Goal: Task Accomplishment & Management: Use online tool/utility

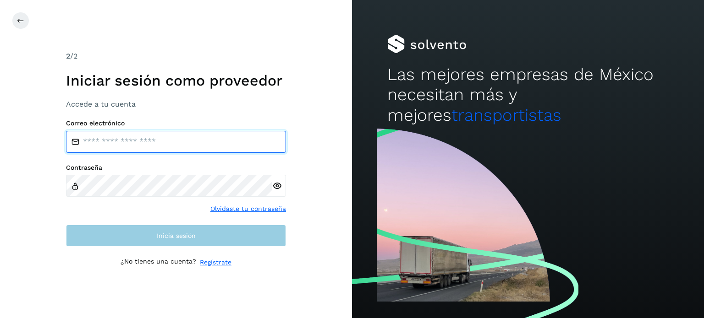
type input "**********"
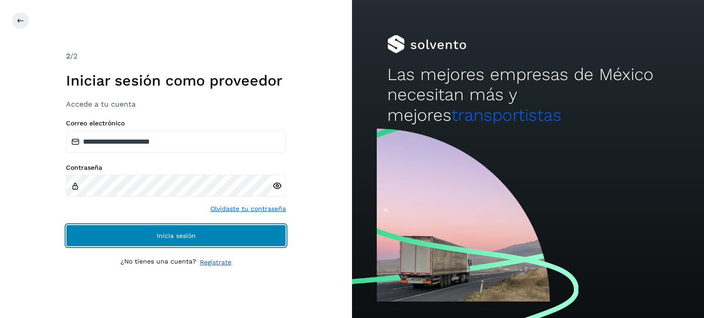
click at [165, 231] on button "Inicia sesión" at bounding box center [176, 236] width 220 height 22
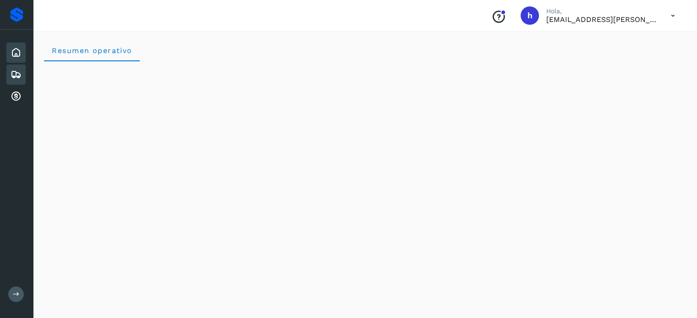
click at [24, 77] on div "Embarques" at bounding box center [15, 75] width 19 height 20
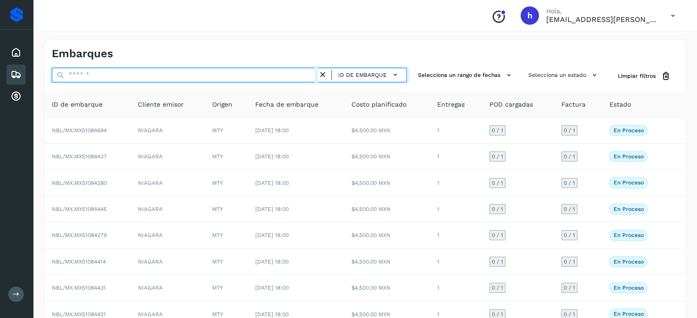
click at [163, 80] on input "text" at bounding box center [185, 75] width 266 height 15
paste input "**********"
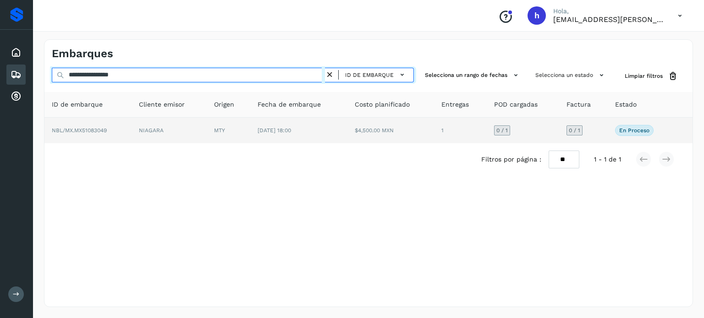
type input "**********"
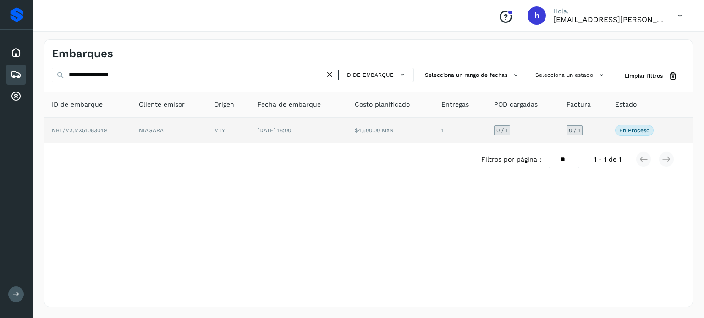
click at [178, 126] on td "NIAGARA" at bounding box center [170, 131] width 76 height 26
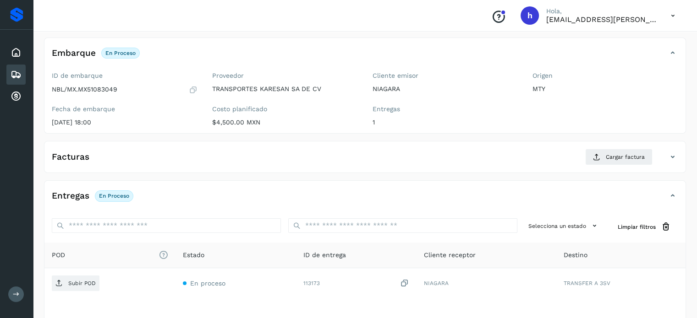
scroll to position [49, 0]
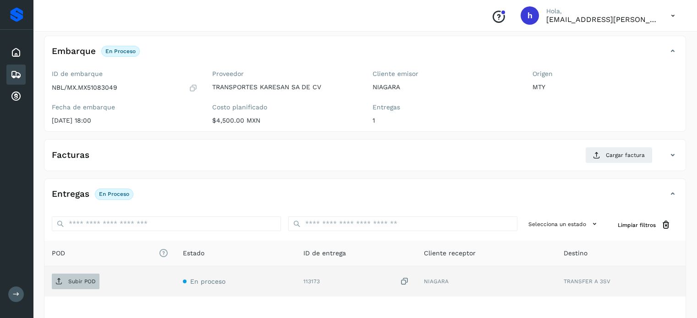
click at [82, 286] on span "Subir POD" at bounding box center [76, 282] width 48 height 15
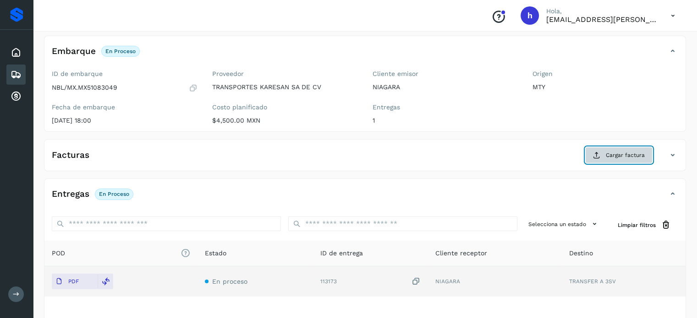
click at [607, 154] on span "Cargar factura" at bounding box center [625, 155] width 39 height 8
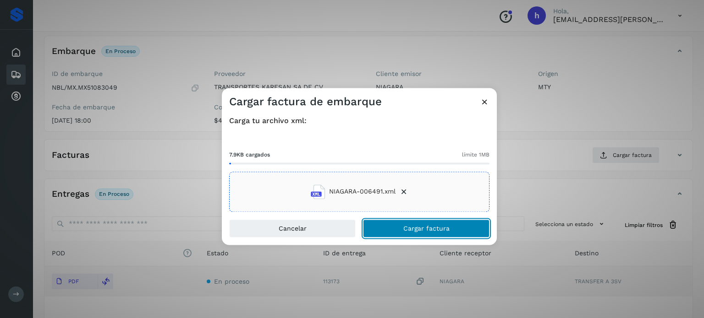
click at [460, 231] on button "Cargar factura" at bounding box center [426, 229] width 126 height 18
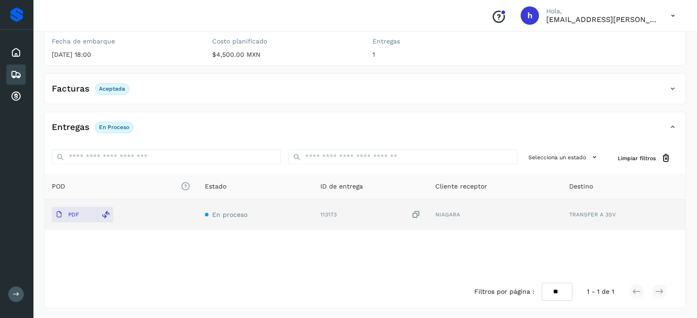
scroll to position [0, 0]
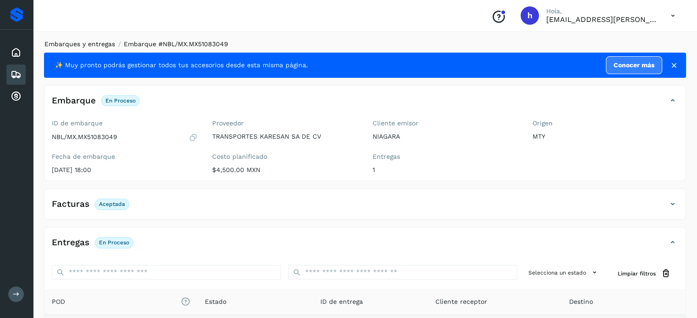
click at [96, 43] on link "Embarques y entregas" at bounding box center [79, 43] width 71 height 7
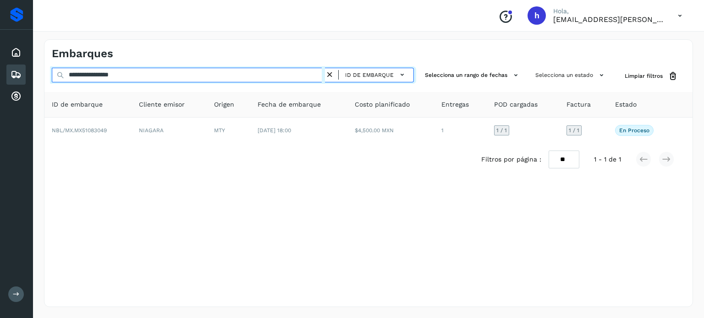
drag, startPoint x: 188, startPoint y: 74, endPoint x: 0, endPoint y: 93, distance: 189.4
click at [0, 93] on div "**********" at bounding box center [352, 159] width 704 height 318
paste input "text"
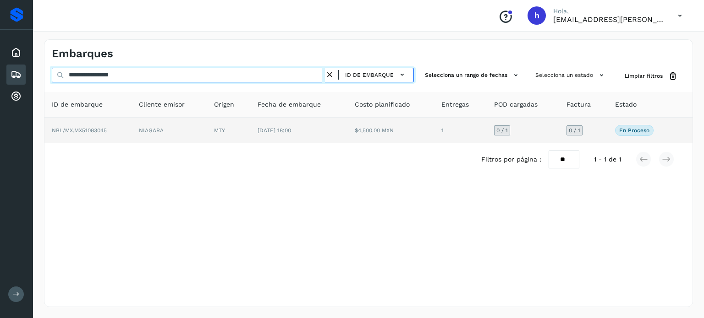
type input "**********"
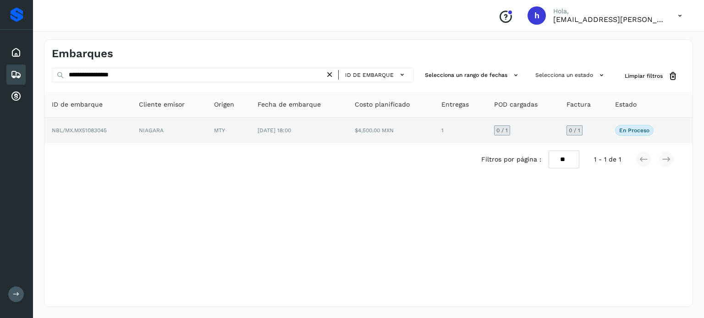
click at [104, 131] on span "NBL/MX.MX51083045" at bounding box center [79, 130] width 55 height 6
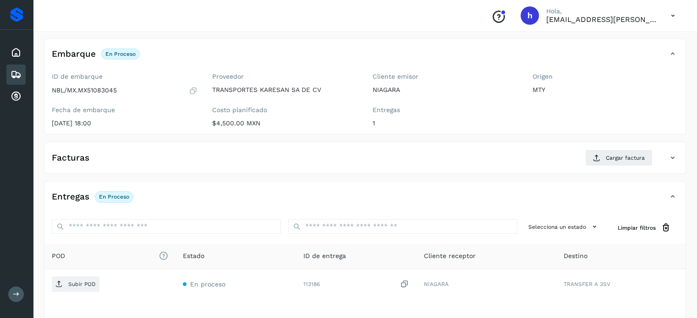
scroll to position [52, 0]
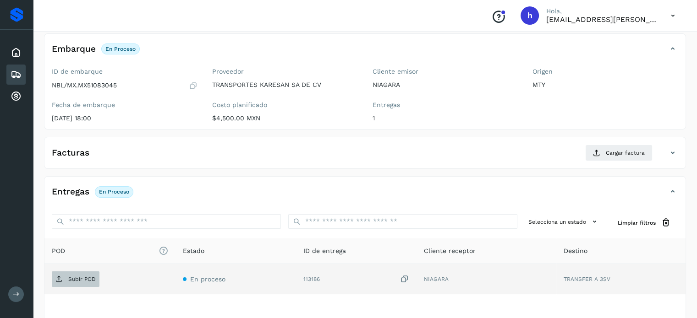
click at [89, 276] on p "Subir POD" at bounding box center [81, 279] width 27 height 6
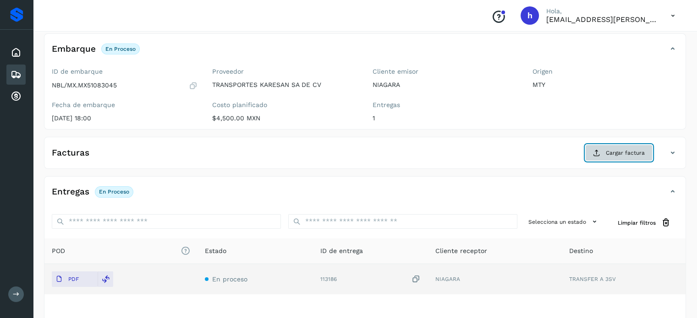
click at [621, 153] on span "Cargar factura" at bounding box center [625, 153] width 39 height 8
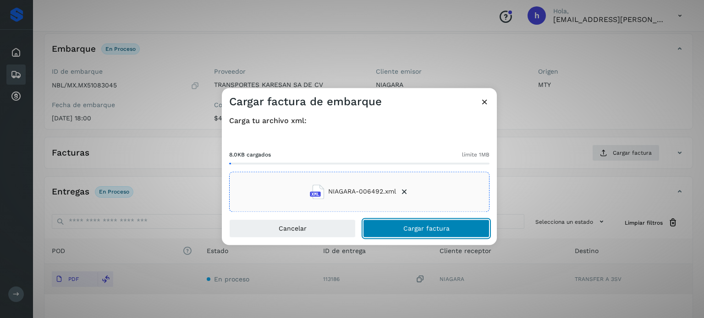
click at [453, 227] on button "Cargar factura" at bounding box center [426, 229] width 126 height 18
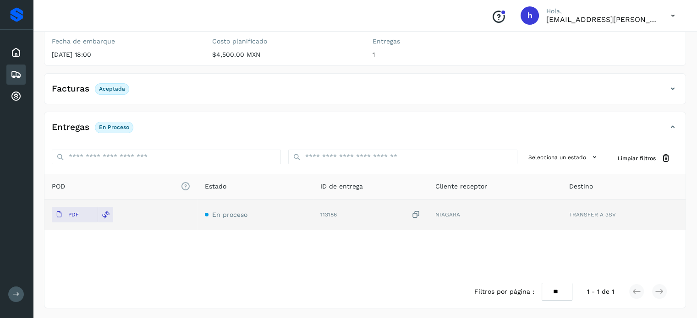
scroll to position [0, 0]
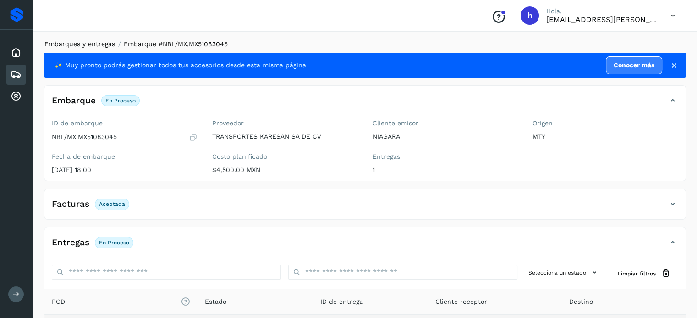
click at [98, 44] on link "Embarques y entregas" at bounding box center [79, 43] width 71 height 7
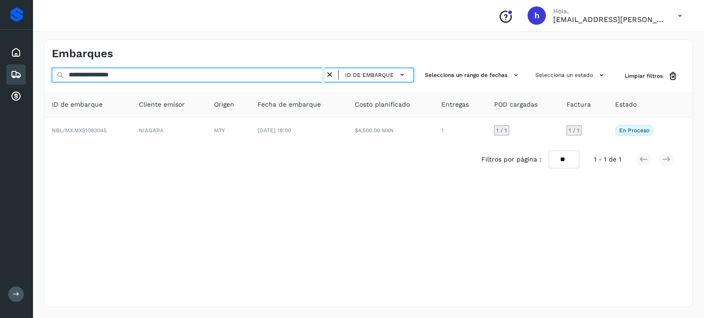
drag, startPoint x: 145, startPoint y: 75, endPoint x: 0, endPoint y: 82, distance: 145.5
click at [0, 82] on div "**********" at bounding box center [352, 159] width 704 height 318
paste input "text"
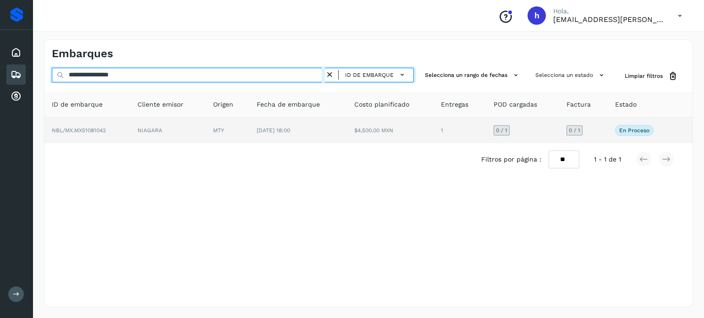
type input "**********"
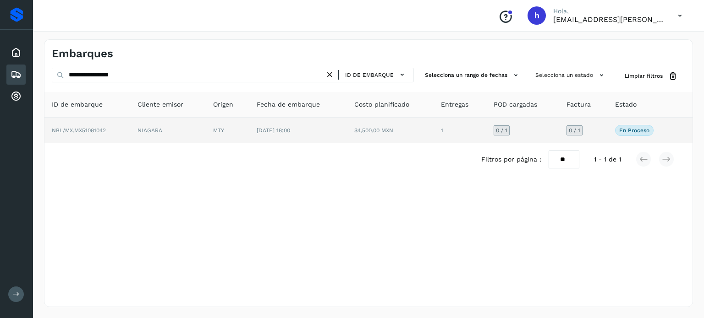
click at [121, 133] on td "NBL/MX.MX51081042" at bounding box center [87, 131] width 86 height 26
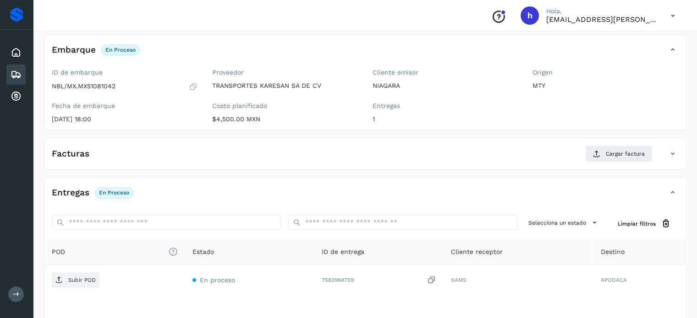
scroll to position [52, 0]
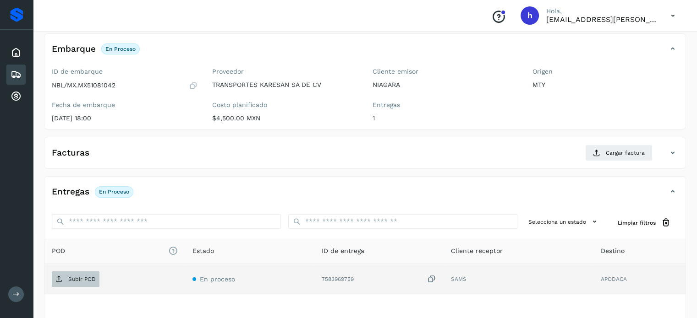
click at [93, 276] on p "Subir POD" at bounding box center [81, 279] width 27 height 6
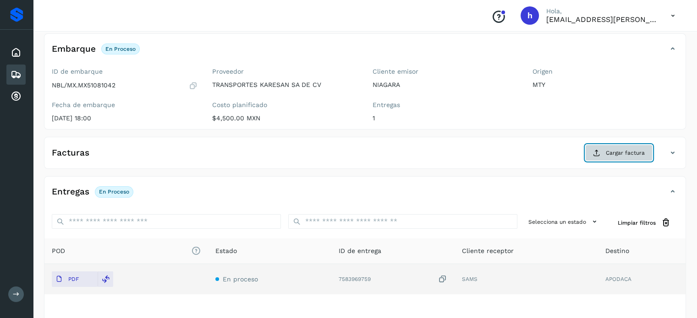
click at [620, 152] on span "Cargar factura" at bounding box center [625, 153] width 39 height 8
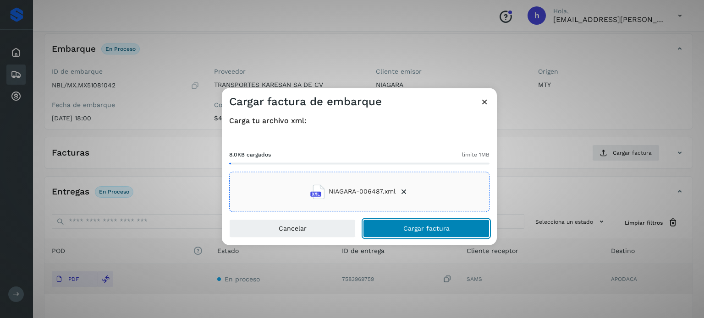
click at [455, 231] on button "Cargar factura" at bounding box center [426, 229] width 126 height 18
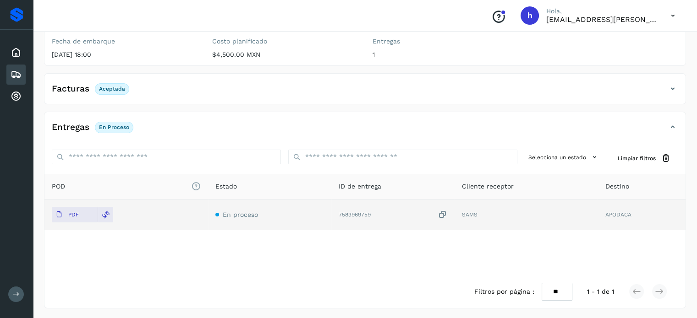
scroll to position [0, 0]
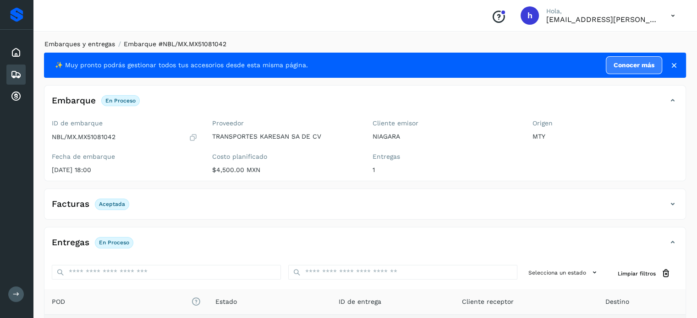
click at [98, 44] on link "Embarques y entregas" at bounding box center [79, 43] width 71 height 7
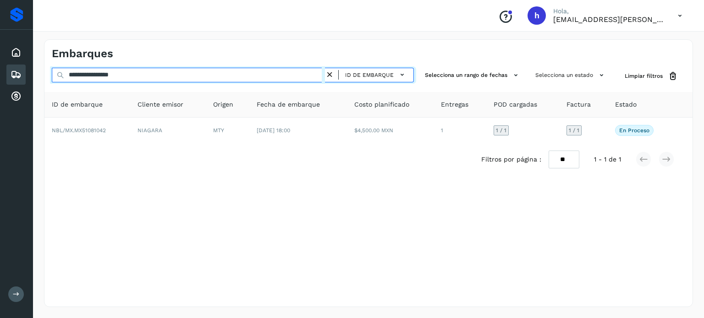
drag, startPoint x: 174, startPoint y: 82, endPoint x: 0, endPoint y: 110, distance: 176.4
click at [0, 110] on div "**********" at bounding box center [352, 159] width 704 height 318
paste input "text"
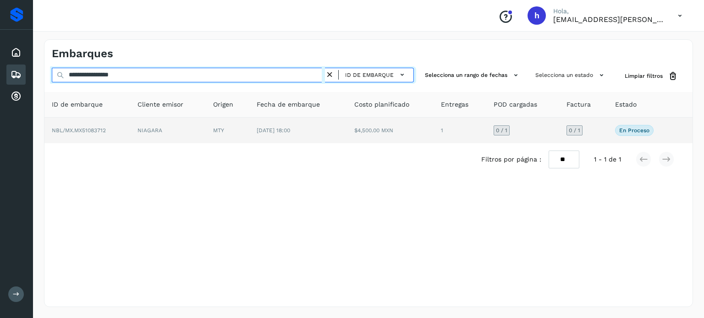
type input "**********"
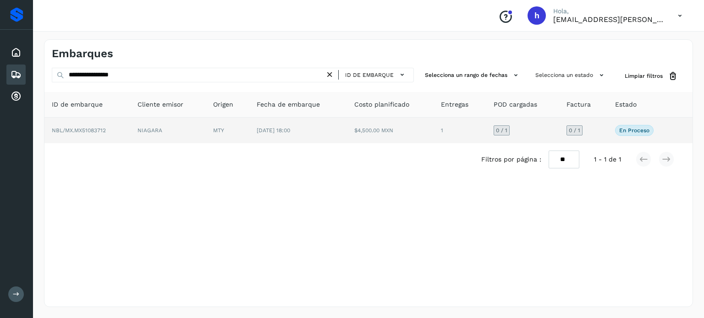
click at [129, 128] on td "NBL/MX.MX51083712" at bounding box center [87, 131] width 86 height 26
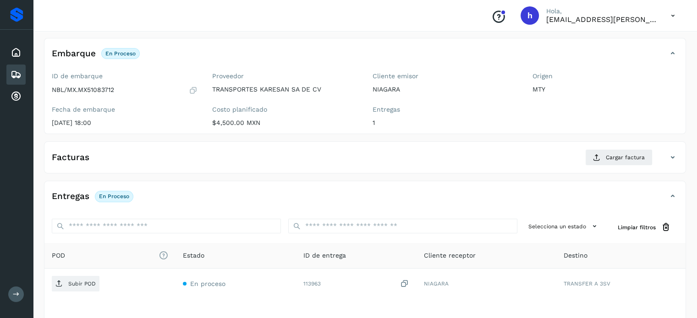
scroll to position [51, 0]
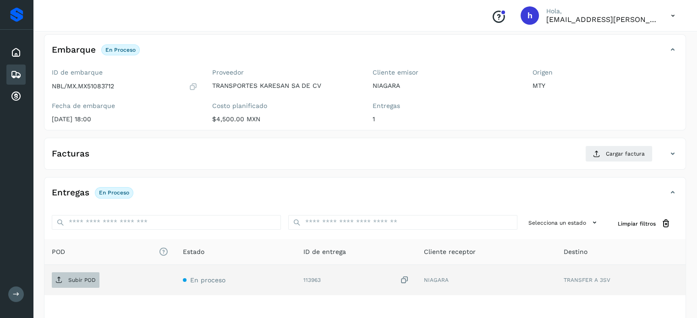
click at [88, 279] on p "Subir POD" at bounding box center [81, 280] width 27 height 6
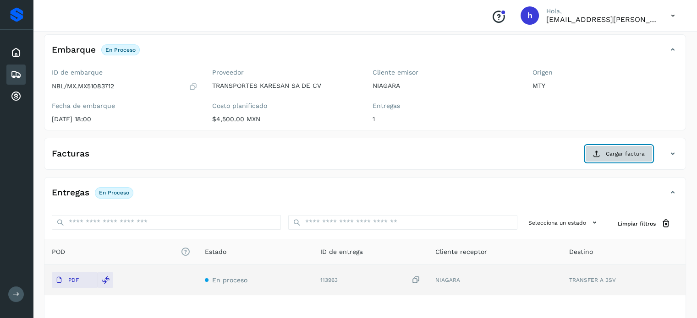
click at [620, 155] on span "Cargar factura" at bounding box center [625, 154] width 39 height 8
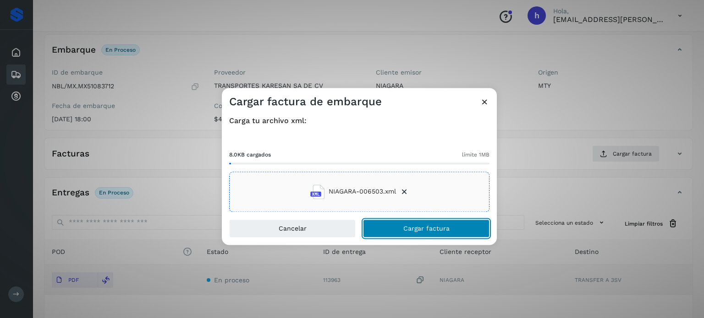
click at [453, 231] on button "Cargar factura" at bounding box center [426, 229] width 126 height 18
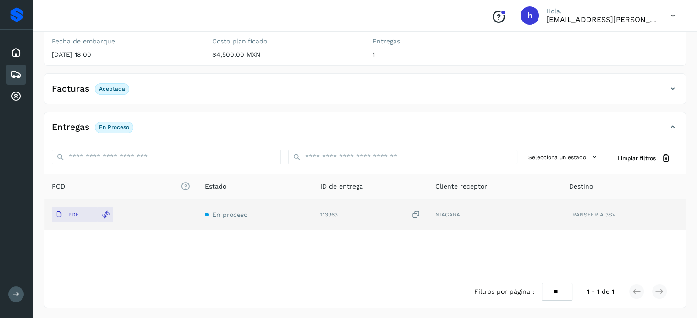
scroll to position [0, 0]
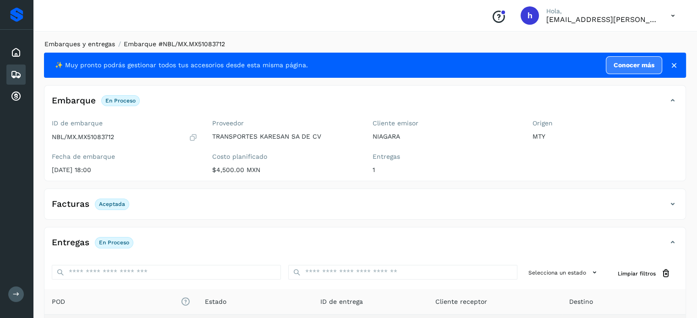
click at [99, 43] on link "Embarques y entregas" at bounding box center [79, 43] width 71 height 7
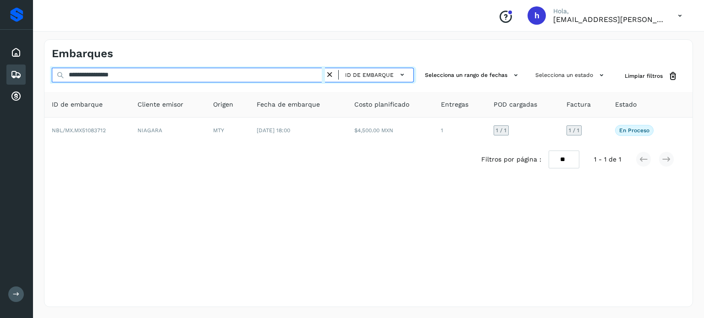
drag, startPoint x: 144, startPoint y: 72, endPoint x: 0, endPoint y: 75, distance: 144.4
click at [0, 75] on div "**********" at bounding box center [352, 159] width 704 height 318
paste input "text"
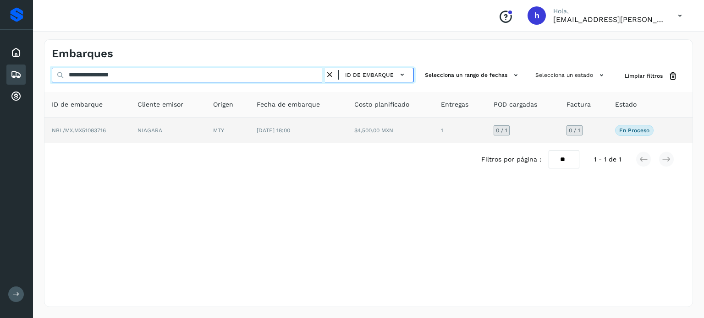
type input "**********"
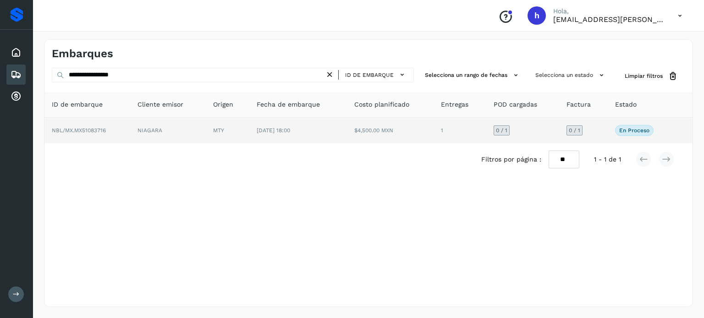
click at [134, 125] on td "NIAGARA" at bounding box center [168, 131] width 76 height 26
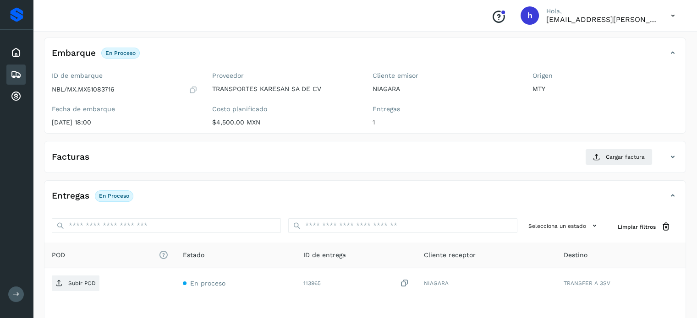
scroll to position [49, 0]
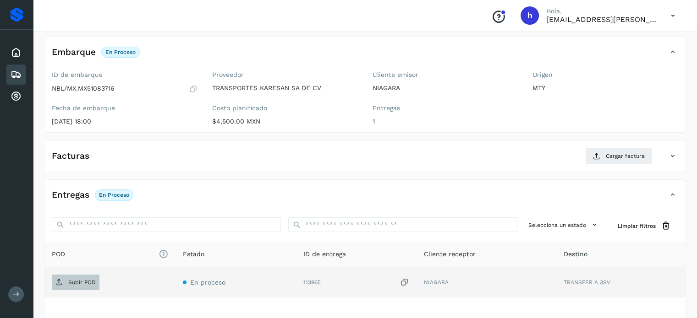
click at [79, 280] on p "Subir POD" at bounding box center [81, 283] width 27 height 6
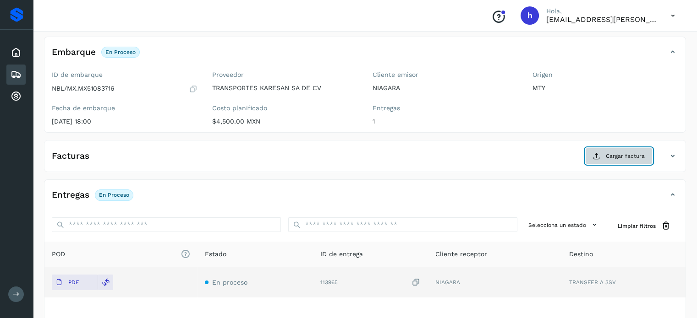
click at [622, 153] on span "Cargar factura" at bounding box center [625, 156] width 39 height 8
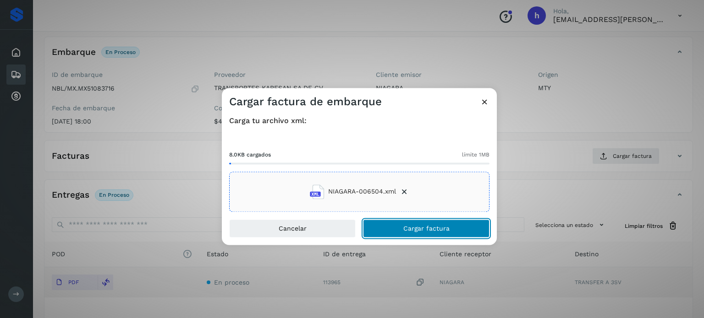
click at [453, 226] on button "Cargar factura" at bounding box center [426, 229] width 126 height 18
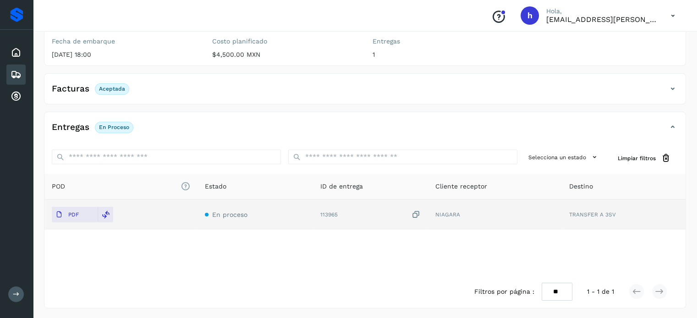
scroll to position [0, 0]
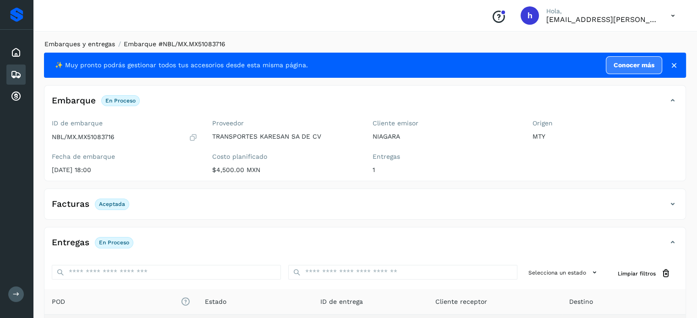
click at [95, 47] on link "Embarques y entregas" at bounding box center [79, 43] width 71 height 7
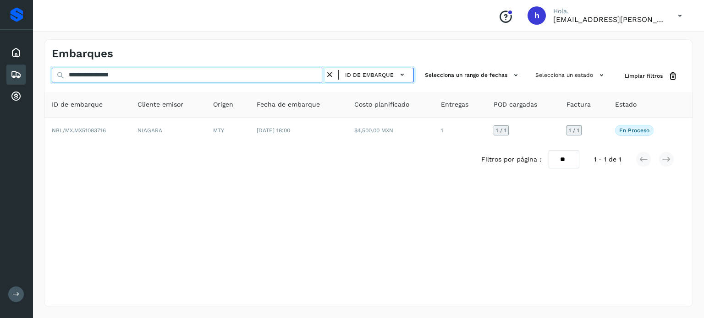
drag, startPoint x: 141, startPoint y: 79, endPoint x: 0, endPoint y: 93, distance: 141.9
click at [0, 93] on div "**********" at bounding box center [352, 159] width 704 height 318
paste input "text"
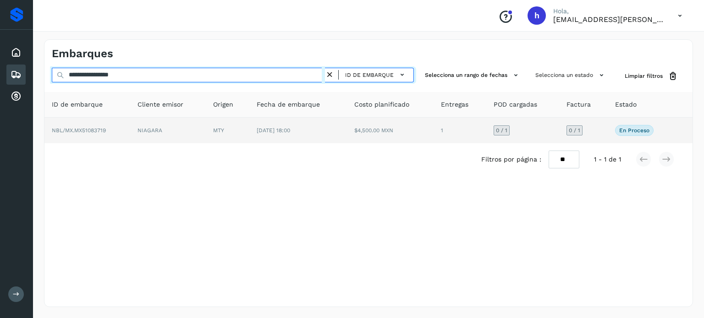
type input "**********"
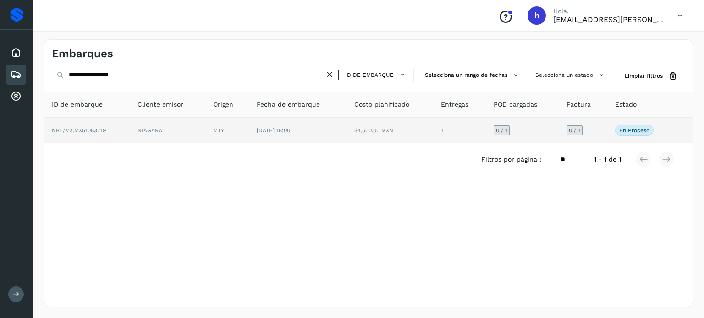
click at [113, 131] on td "NBL/MX.MX51083719" at bounding box center [87, 131] width 86 height 26
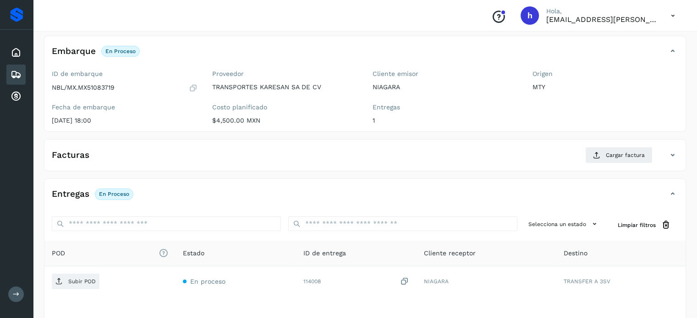
scroll to position [49, 0]
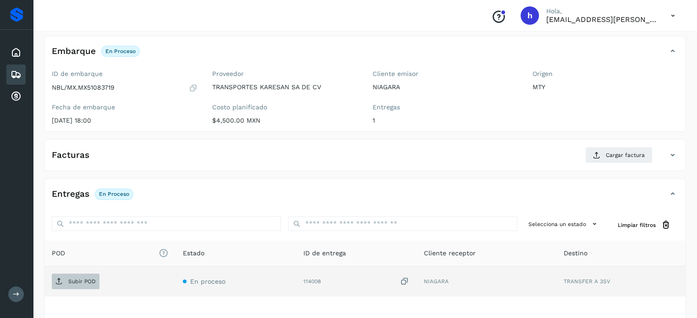
click at [88, 275] on span "Subir POD" at bounding box center [76, 282] width 48 height 15
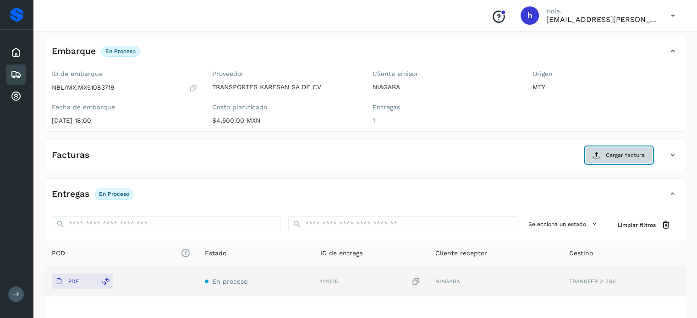
click at [611, 155] on span "Cargar factura" at bounding box center [625, 155] width 39 height 8
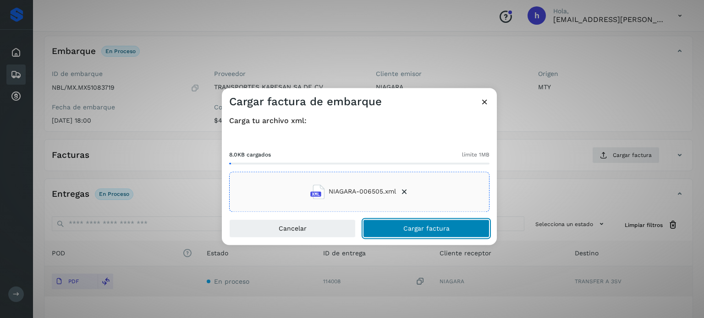
click at [458, 227] on button "Cargar factura" at bounding box center [426, 229] width 126 height 18
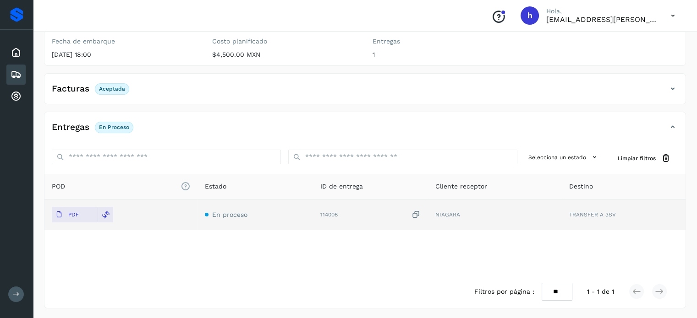
scroll to position [0, 0]
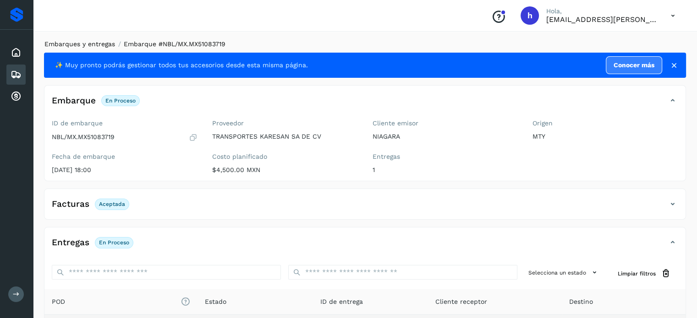
click at [94, 42] on link "Embarques y entregas" at bounding box center [79, 43] width 71 height 7
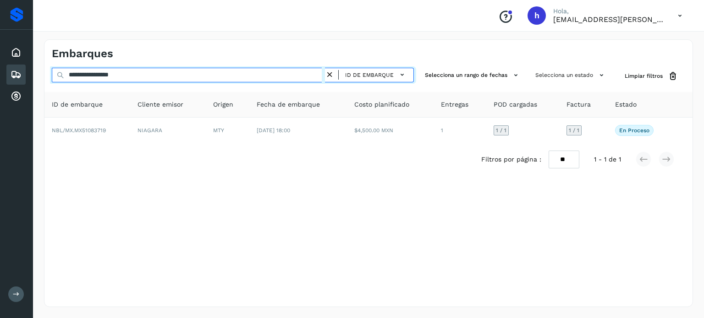
drag, startPoint x: 149, startPoint y: 75, endPoint x: 0, endPoint y: 94, distance: 150.1
click at [0, 94] on div "**********" at bounding box center [352, 159] width 704 height 318
paste input "text"
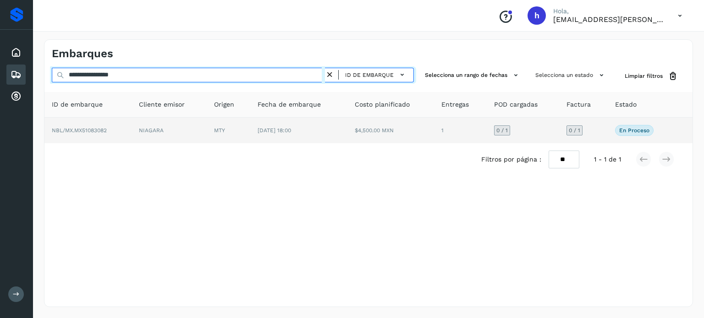
type input "**********"
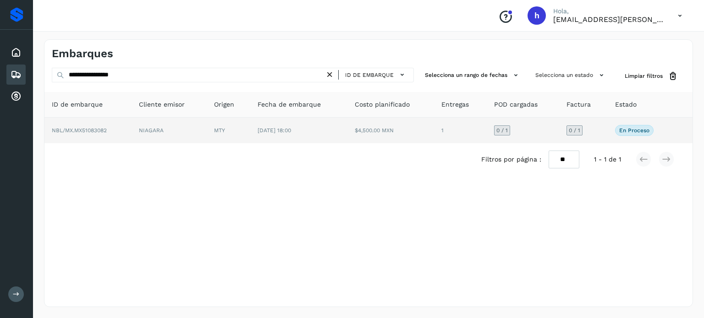
click at [115, 139] on td "NBL/MX.MX51083082" at bounding box center [87, 131] width 87 height 26
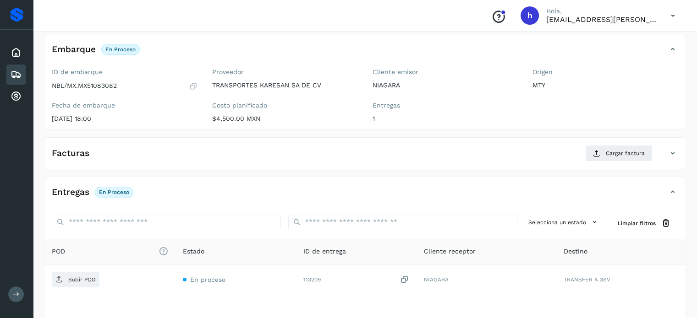
scroll to position [52, 0]
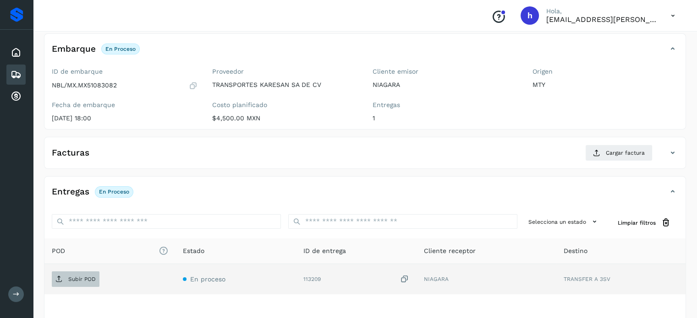
click at [79, 276] on p "Subir POD" at bounding box center [81, 279] width 27 height 6
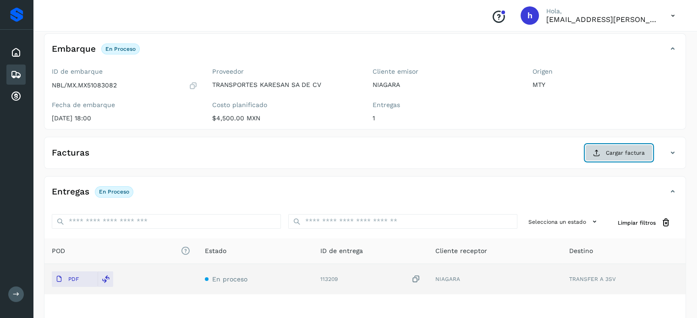
click at [620, 153] on span "Cargar factura" at bounding box center [625, 153] width 39 height 8
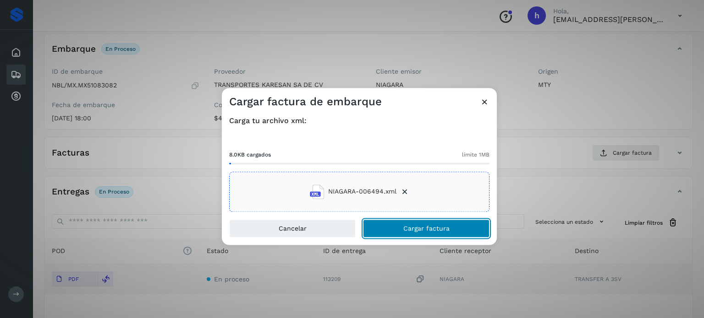
click at [453, 223] on button "Cargar factura" at bounding box center [426, 229] width 126 height 18
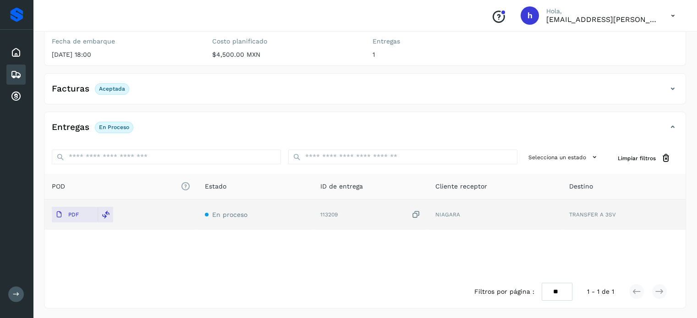
scroll to position [0, 0]
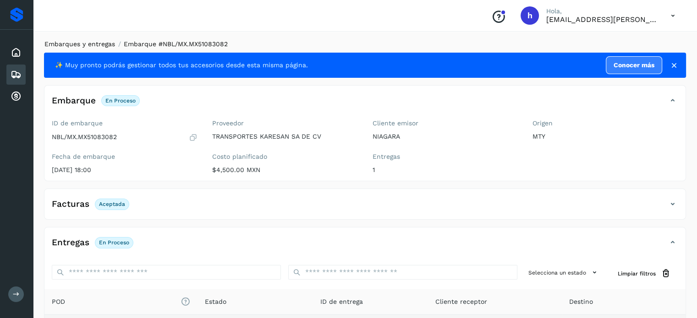
click at [104, 45] on link "Embarques y entregas" at bounding box center [79, 43] width 71 height 7
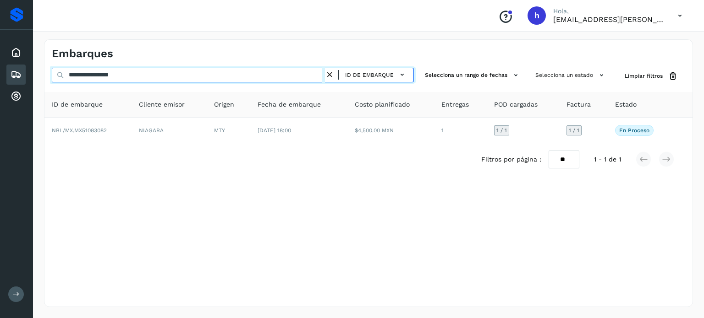
drag, startPoint x: 161, startPoint y: 74, endPoint x: 0, endPoint y: 82, distance: 161.1
click at [0, 82] on div "**********" at bounding box center [352, 159] width 704 height 318
paste input "text"
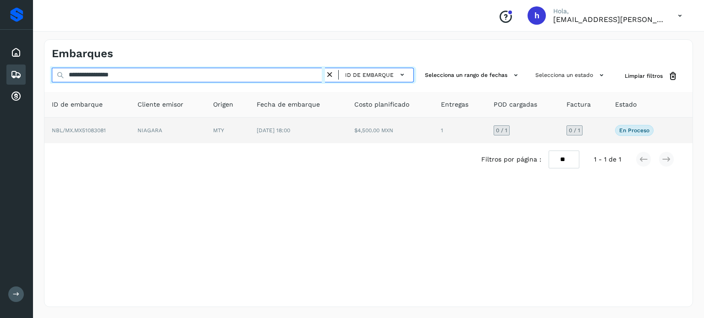
type input "**********"
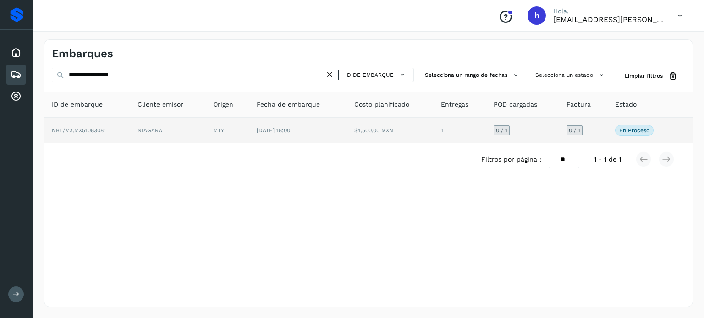
click at [128, 129] on td "NBL/MX.MX51083081" at bounding box center [87, 131] width 86 height 26
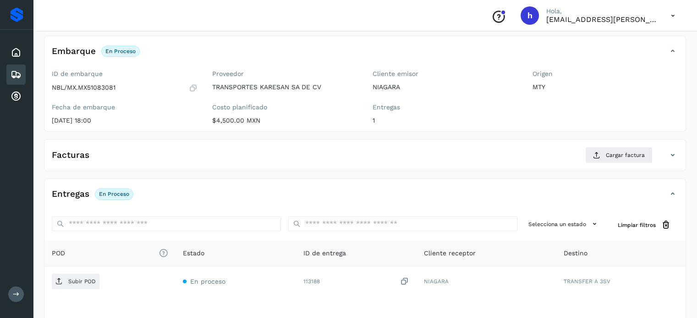
scroll to position [51, 0]
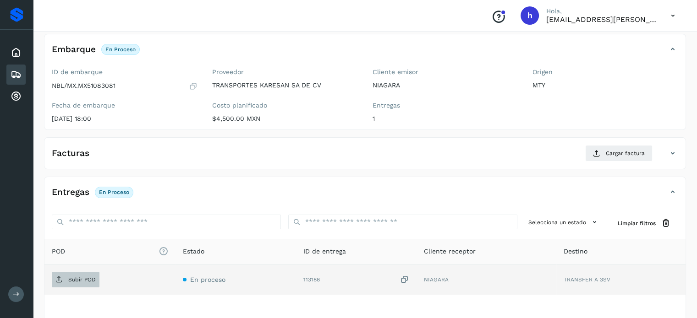
click at [77, 279] on p "Subir POD" at bounding box center [81, 280] width 27 height 6
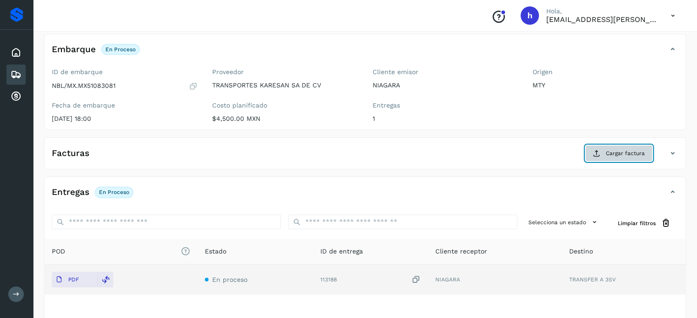
click at [627, 151] on span "Cargar factura" at bounding box center [625, 153] width 39 height 8
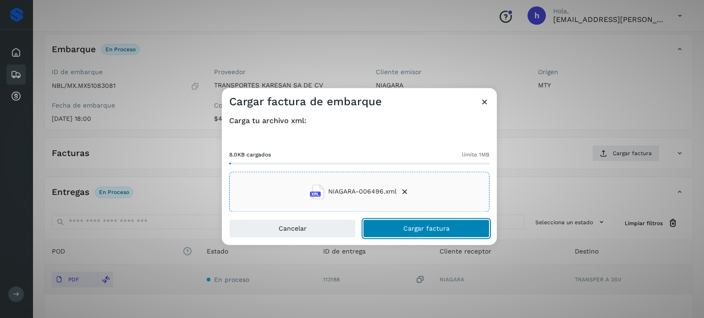
click at [457, 227] on button "Cargar factura" at bounding box center [426, 229] width 126 height 18
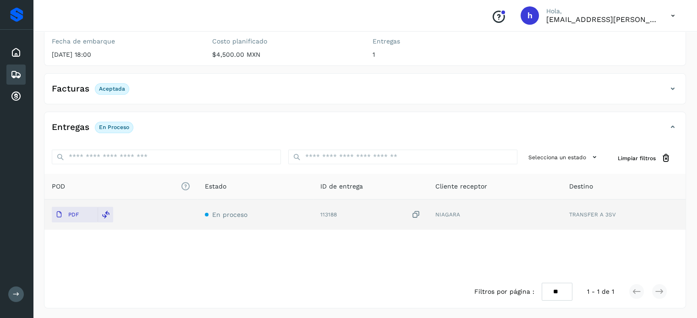
scroll to position [0, 0]
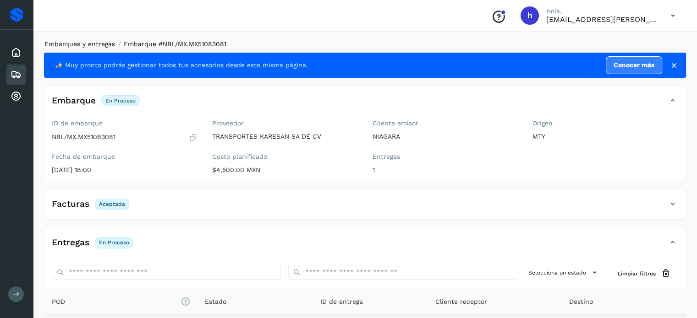
click at [102, 43] on link "Embarques y entregas" at bounding box center [79, 43] width 71 height 7
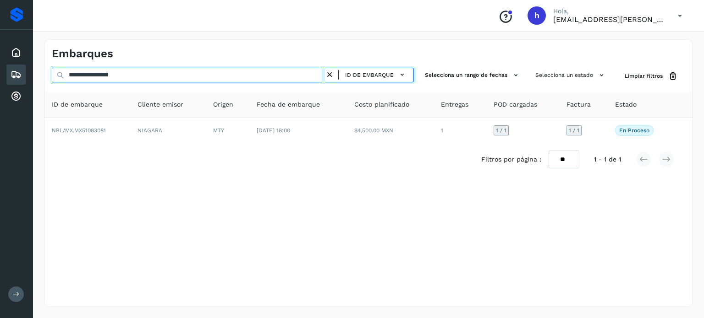
drag, startPoint x: 150, startPoint y: 77, endPoint x: 0, endPoint y: 69, distance: 150.5
click at [0, 69] on div "**********" at bounding box center [352, 159] width 704 height 318
paste input "text"
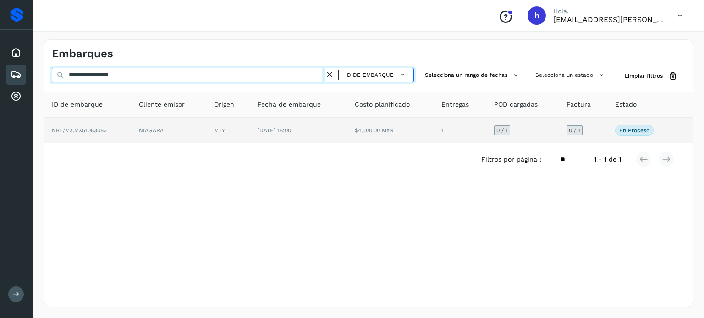
type input "**********"
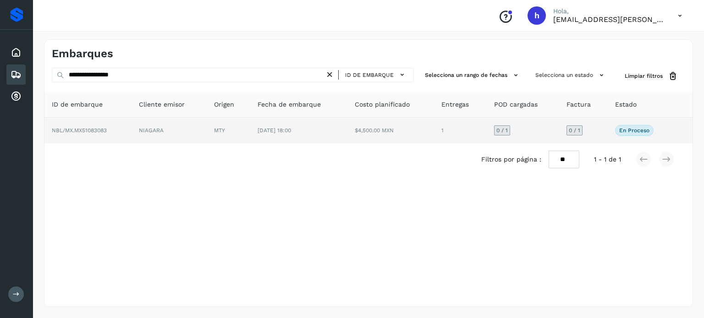
click at [119, 128] on td "NBL/MX.MX51083083" at bounding box center [87, 131] width 87 height 26
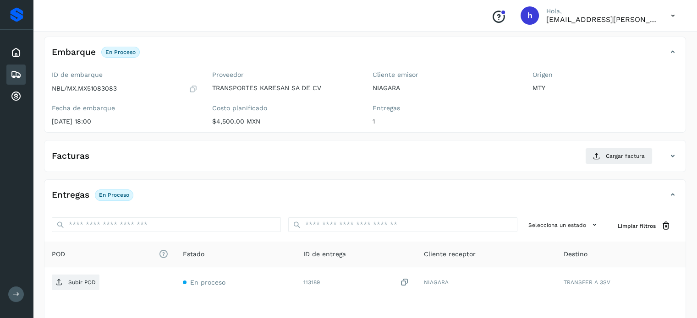
scroll to position [49, 0]
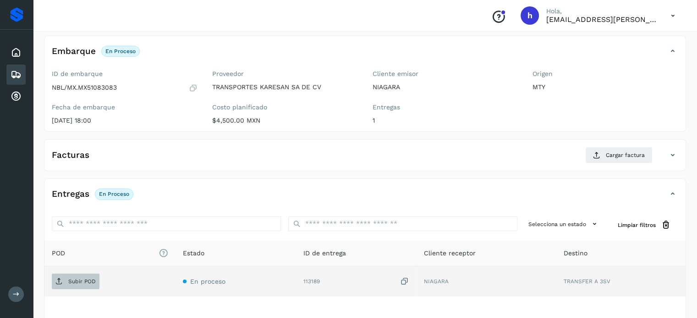
click at [84, 281] on p "Subir POD" at bounding box center [81, 282] width 27 height 6
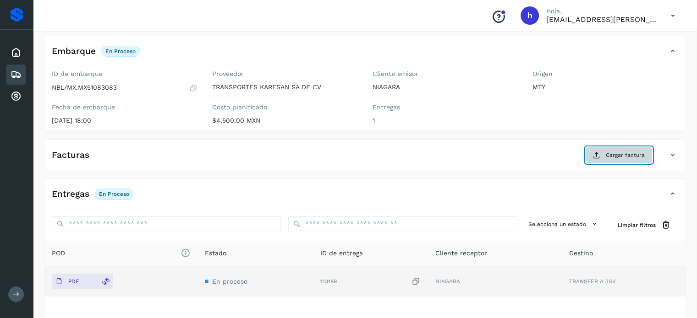
click at [630, 152] on span "Cargar factura" at bounding box center [625, 155] width 39 height 8
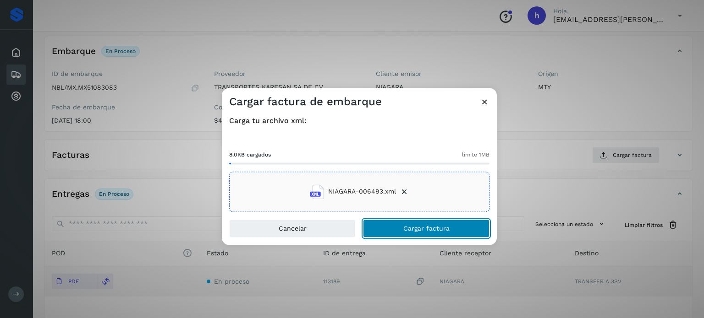
click at [447, 231] on span "Cargar factura" at bounding box center [426, 228] width 46 height 6
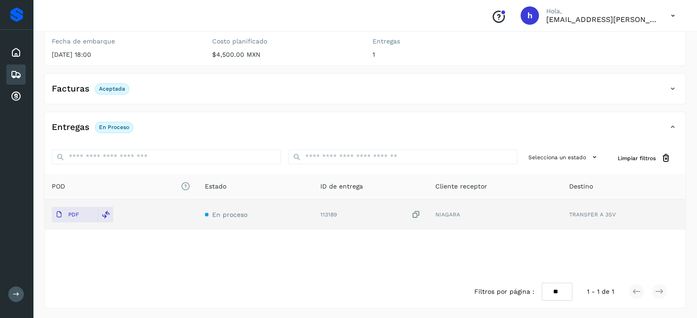
scroll to position [0, 0]
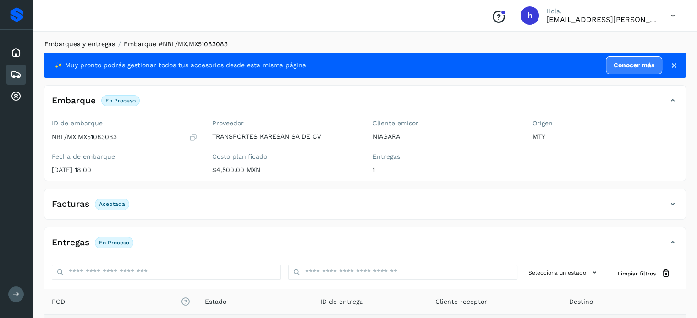
click at [101, 46] on link "Embarques y entregas" at bounding box center [79, 43] width 71 height 7
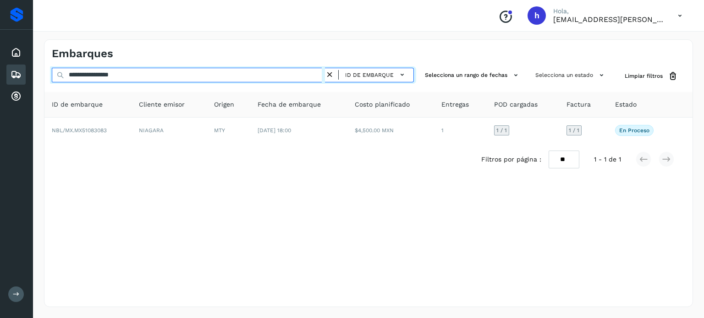
drag, startPoint x: 155, startPoint y: 77, endPoint x: 0, endPoint y: 89, distance: 155.4
click at [0, 89] on div "**********" at bounding box center [352, 159] width 704 height 318
paste input "text"
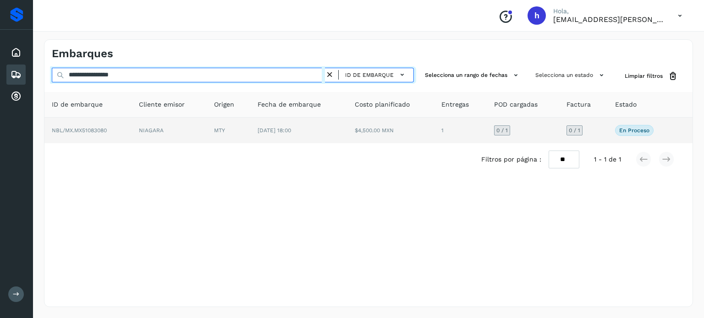
type input "**********"
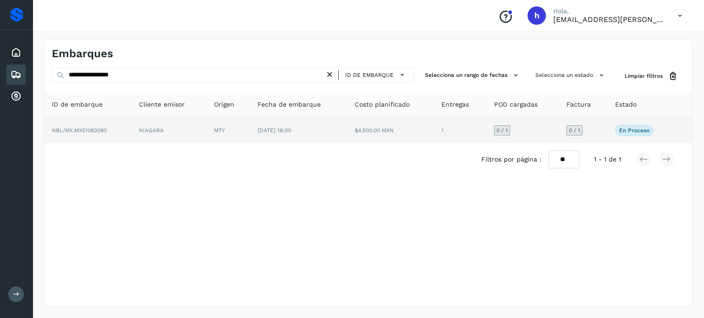
click at [143, 131] on td "NIAGARA" at bounding box center [170, 131] width 76 height 26
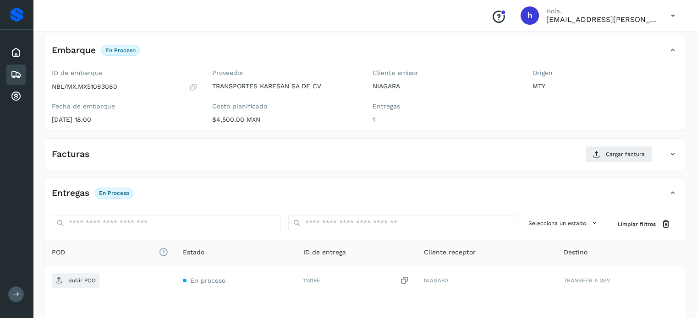
scroll to position [51, 0]
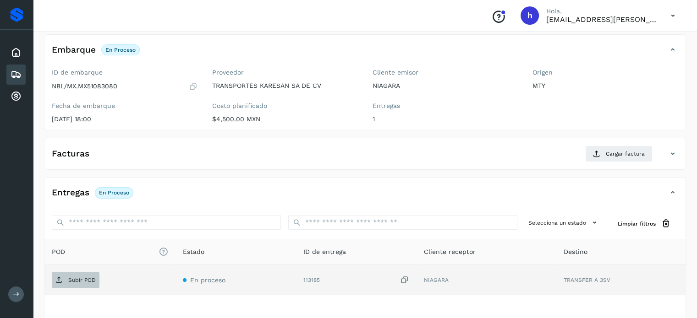
click at [90, 280] on p "Subir POD" at bounding box center [81, 280] width 27 height 6
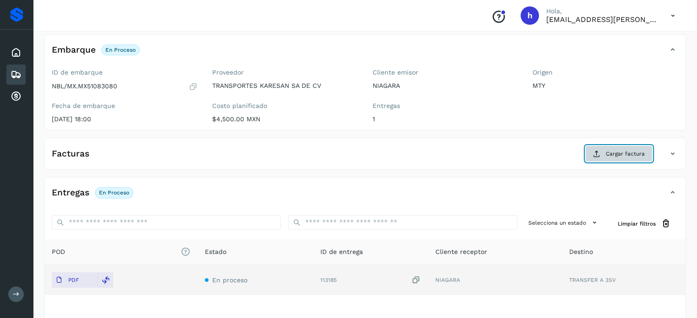
click at [633, 153] on span "Cargar factura" at bounding box center [625, 154] width 39 height 8
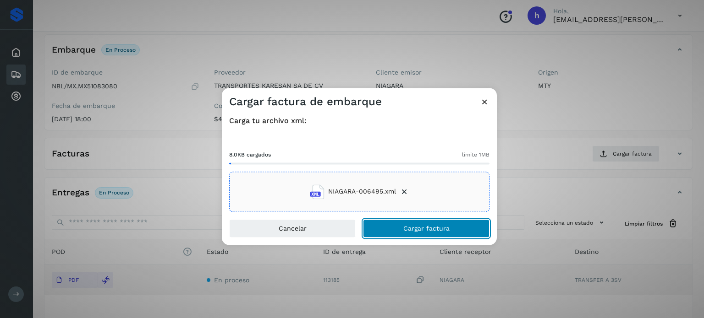
click at [458, 232] on button "Cargar factura" at bounding box center [426, 229] width 126 height 18
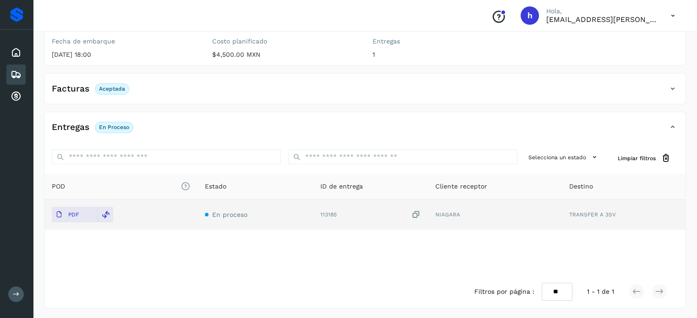
scroll to position [0, 0]
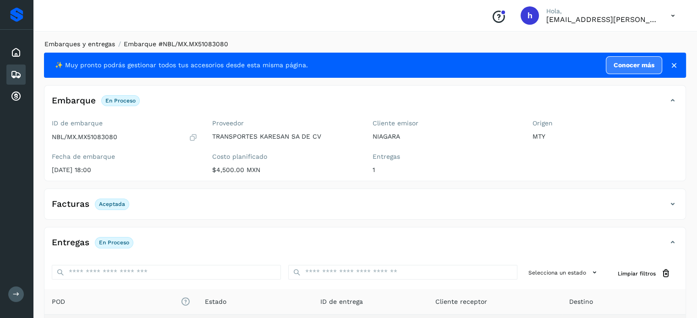
click at [101, 47] on link "Embarques y entregas" at bounding box center [79, 43] width 71 height 7
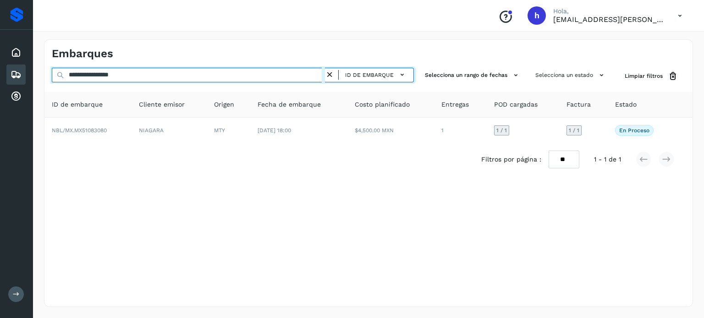
drag, startPoint x: 165, startPoint y: 74, endPoint x: 0, endPoint y: 76, distance: 165.0
click at [0, 76] on div "**********" at bounding box center [352, 159] width 704 height 318
paste input "text"
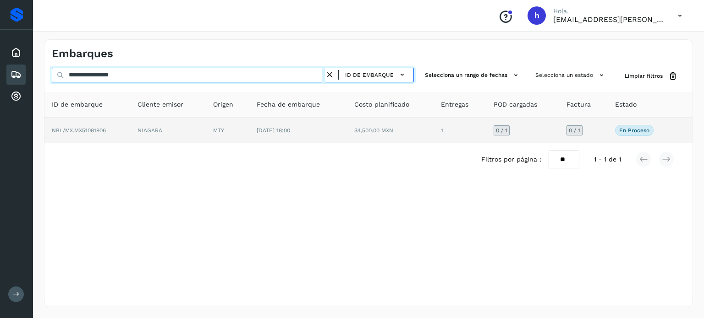
type input "**********"
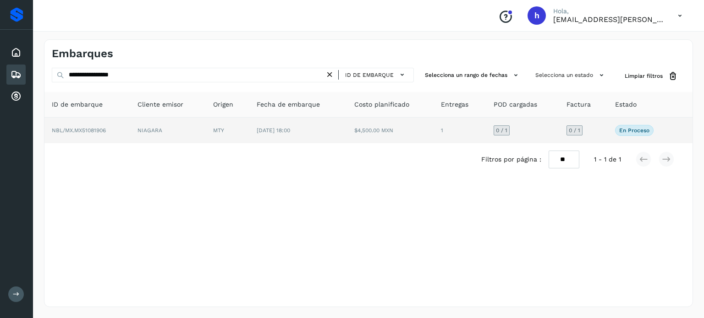
click at [106, 139] on td "NBL/MX.MX51081906" at bounding box center [87, 131] width 86 height 26
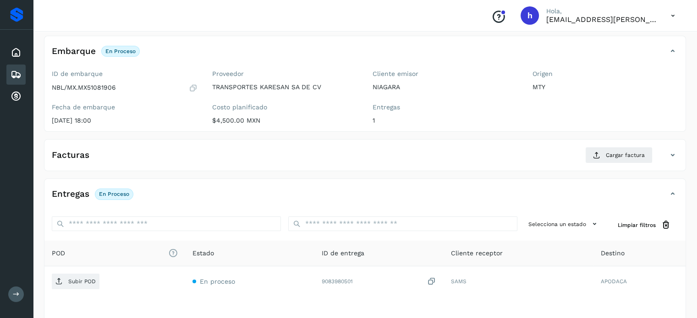
scroll to position [49, 0]
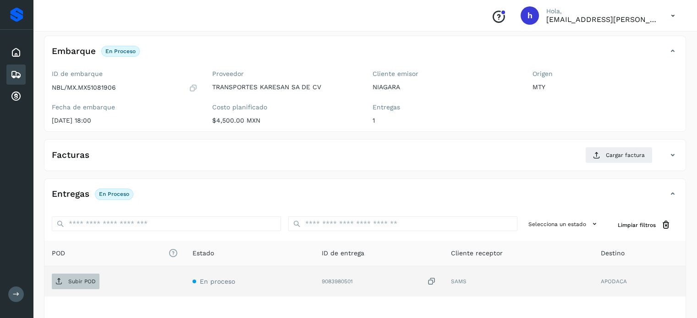
click at [88, 280] on p "Subir POD" at bounding box center [81, 282] width 27 height 6
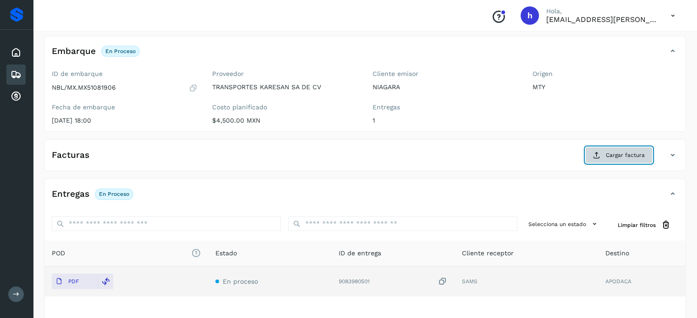
click at [625, 152] on span "Cargar factura" at bounding box center [625, 155] width 39 height 8
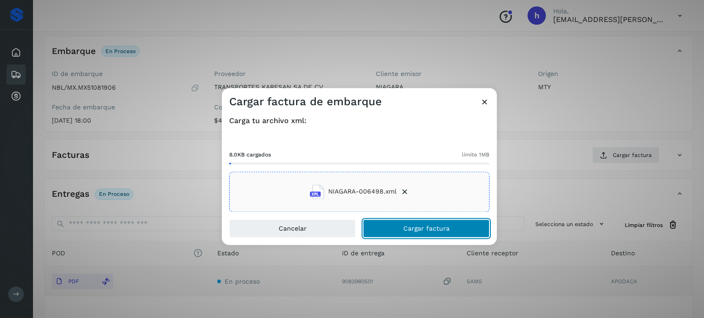
click at [454, 225] on button "Cargar factura" at bounding box center [426, 229] width 126 height 18
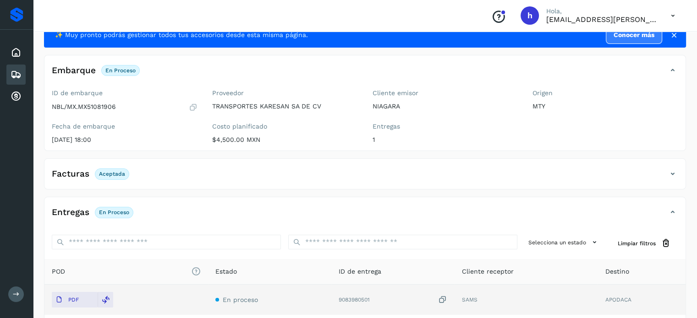
scroll to position [0, 0]
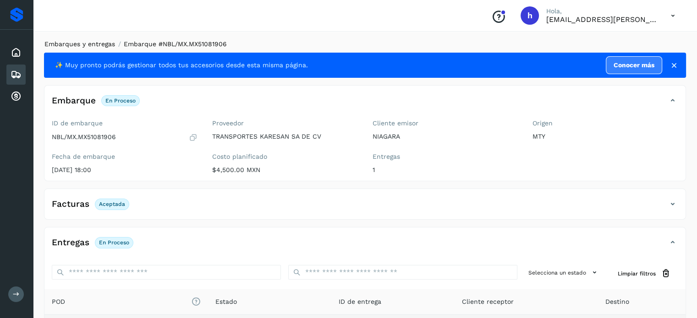
click at [102, 45] on link "Embarques y entregas" at bounding box center [79, 43] width 71 height 7
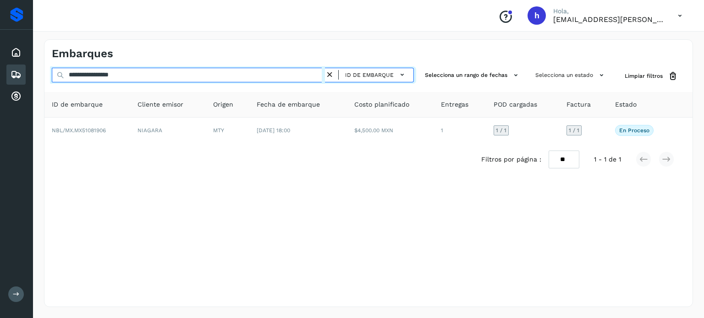
drag, startPoint x: 143, startPoint y: 79, endPoint x: 0, endPoint y: 89, distance: 143.3
click at [0, 89] on div "**********" at bounding box center [352, 159] width 704 height 318
paste input "text"
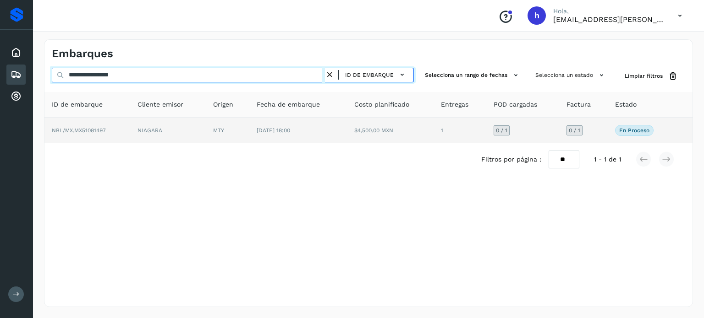
type input "**********"
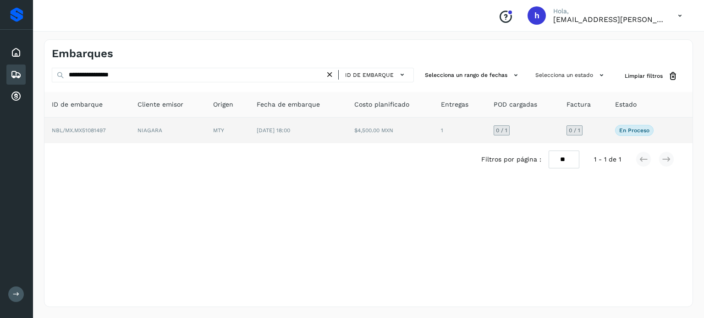
click at [123, 124] on td "NBL/MX.MX51081497" at bounding box center [87, 131] width 86 height 26
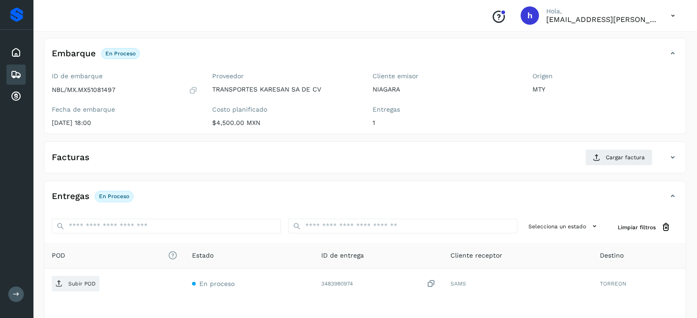
scroll to position [48, 0]
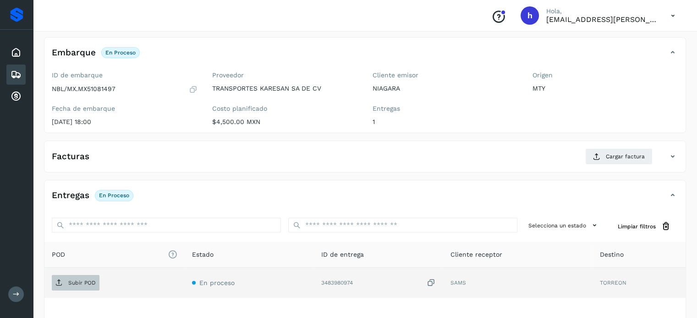
click at [81, 280] on p "Subir POD" at bounding box center [81, 283] width 27 height 6
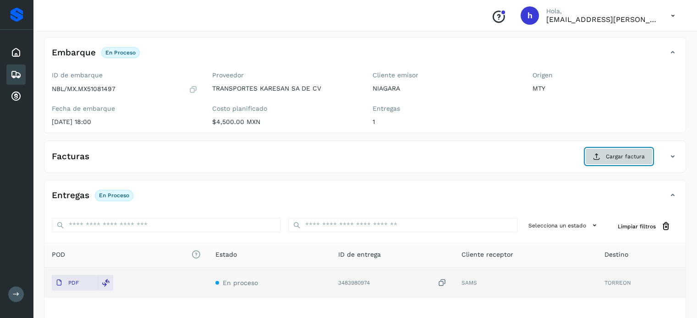
click at [620, 154] on span "Cargar factura" at bounding box center [625, 157] width 39 height 8
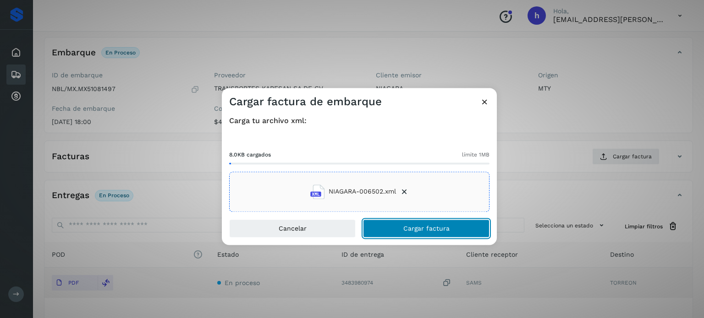
click at [455, 229] on button "Cargar factura" at bounding box center [426, 229] width 126 height 18
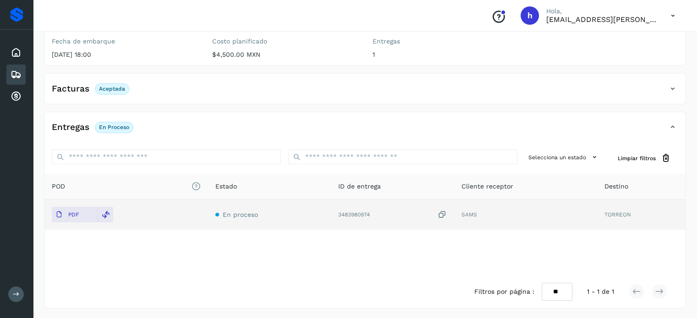
scroll to position [0, 0]
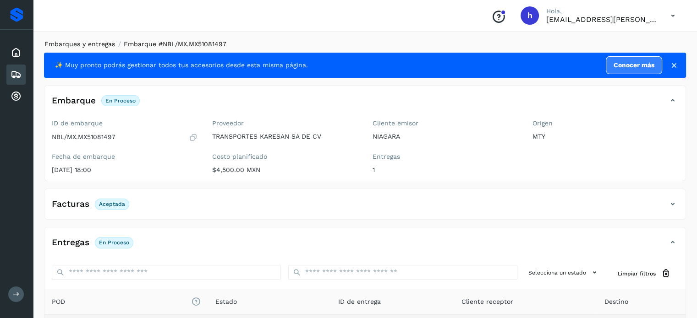
click at [83, 43] on link "Embarques y entregas" at bounding box center [79, 43] width 71 height 7
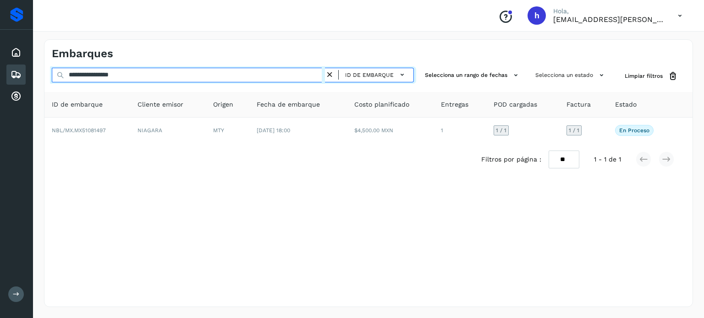
drag, startPoint x: 156, startPoint y: 76, endPoint x: 0, endPoint y: 95, distance: 157.5
click at [0, 95] on div "**********" at bounding box center [352, 159] width 704 height 318
paste input "text"
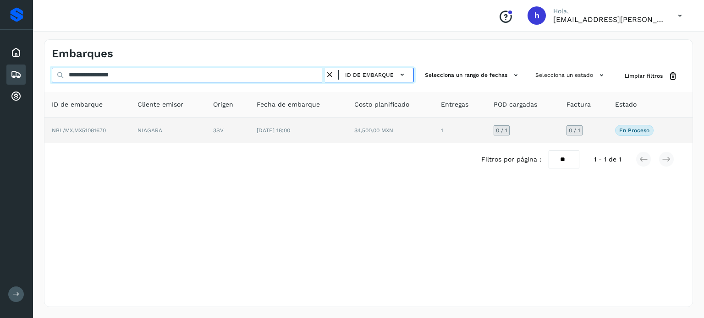
type input "**********"
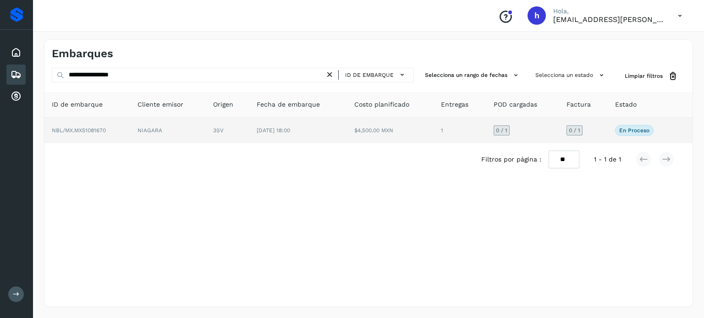
click at [97, 126] on td "NBL/MX.MX51081670" at bounding box center [87, 131] width 86 height 26
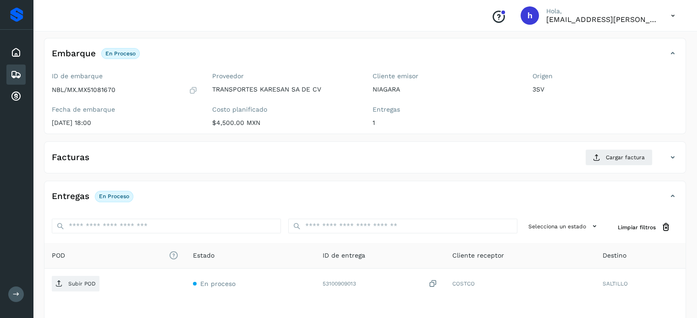
scroll to position [49, 0]
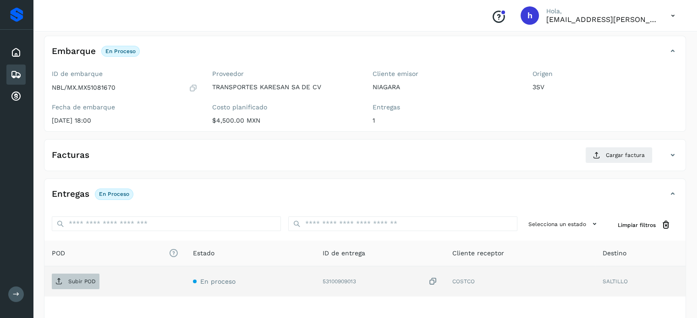
click at [88, 281] on p "Subir POD" at bounding box center [81, 282] width 27 height 6
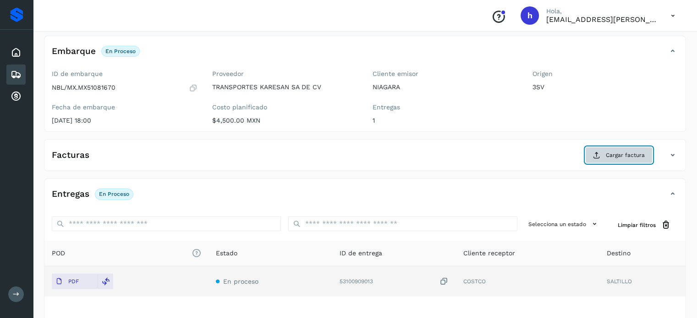
click at [616, 157] on span "Cargar factura" at bounding box center [625, 155] width 39 height 8
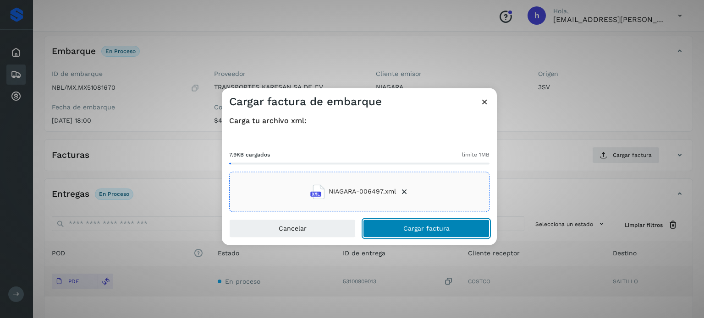
click at [466, 230] on button "Cargar factura" at bounding box center [426, 229] width 126 height 18
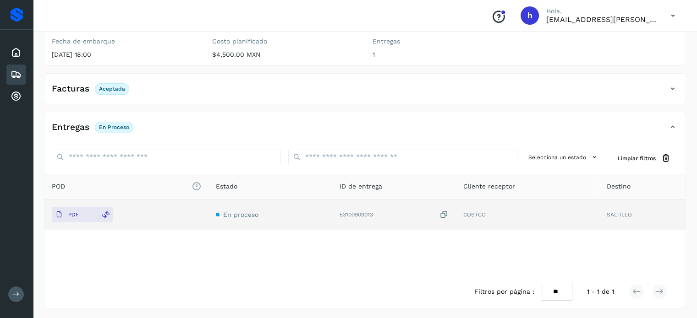
scroll to position [0, 0]
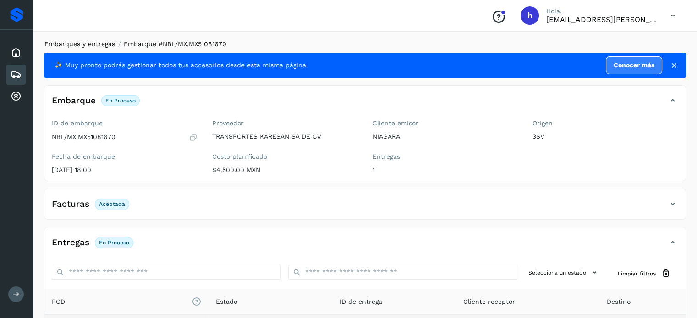
click at [84, 45] on link "Embarques y entregas" at bounding box center [79, 43] width 71 height 7
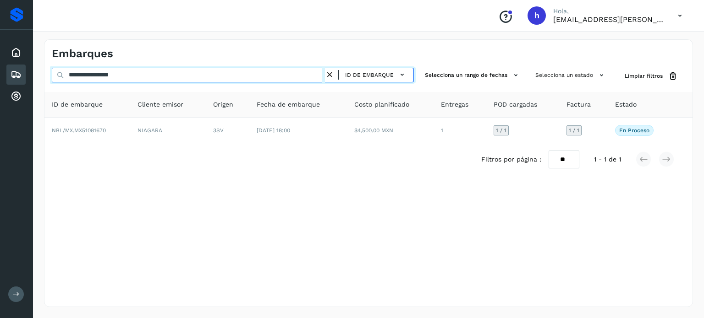
drag, startPoint x: 168, startPoint y: 78, endPoint x: 0, endPoint y: 82, distance: 167.8
click at [0, 82] on div "**********" at bounding box center [352, 159] width 704 height 318
paste input "text"
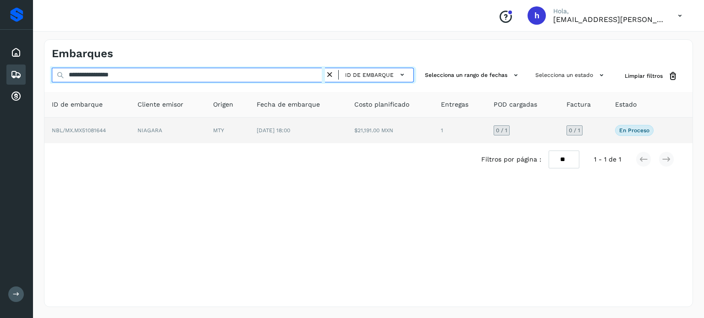
type input "**********"
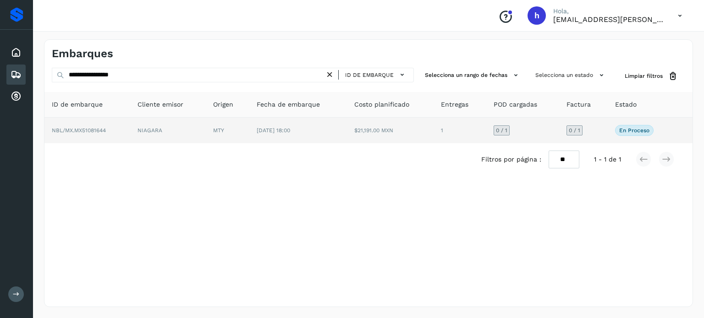
click at [123, 129] on td "NBL/MX.MX51081644" at bounding box center [87, 131] width 86 height 26
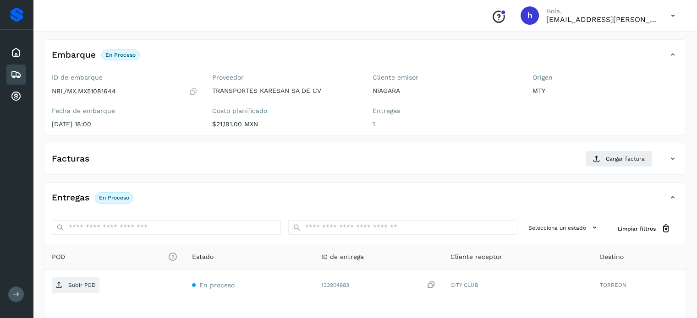
scroll to position [51, 0]
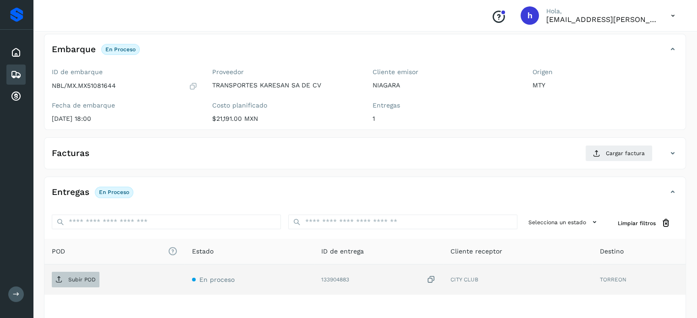
click at [82, 280] on p "Subir POD" at bounding box center [81, 280] width 27 height 6
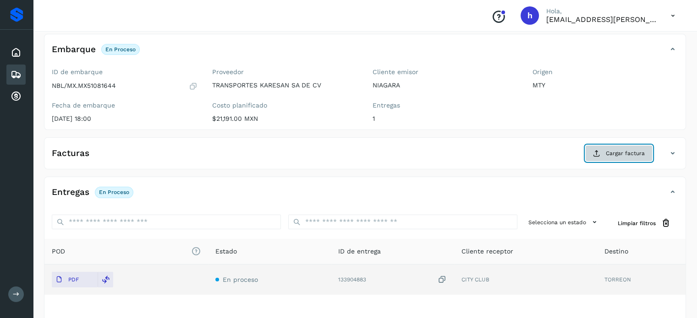
click at [617, 149] on span "Cargar factura" at bounding box center [625, 153] width 39 height 8
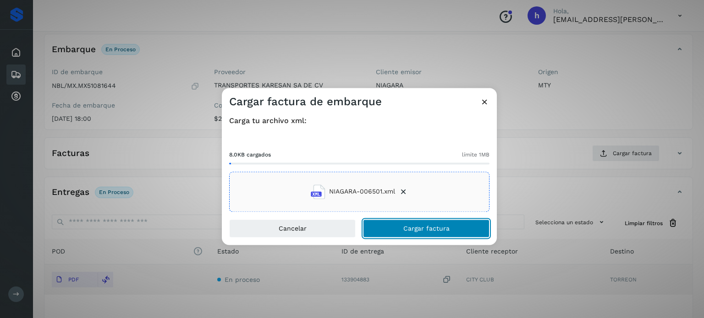
click at [447, 229] on span "Cargar factura" at bounding box center [426, 228] width 46 height 6
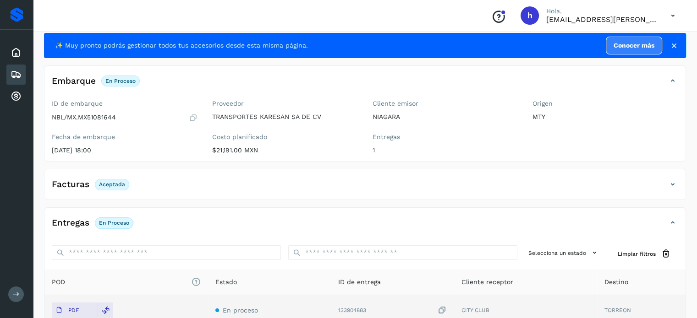
scroll to position [0, 0]
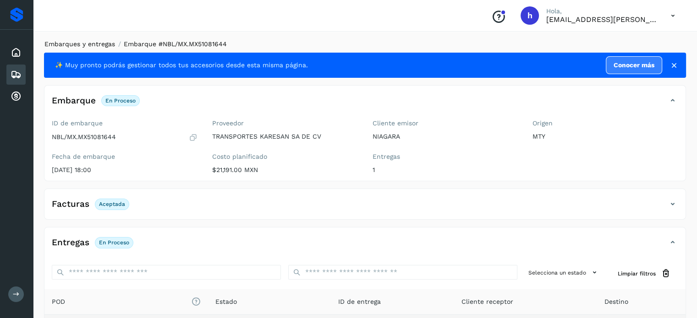
click at [97, 46] on link "Embarques y entregas" at bounding box center [79, 43] width 71 height 7
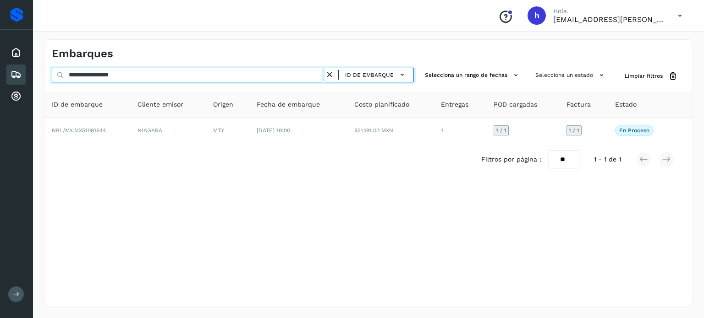
drag, startPoint x: 152, startPoint y: 73, endPoint x: 0, endPoint y: 79, distance: 151.8
click at [0, 79] on div "**********" at bounding box center [352, 159] width 704 height 318
paste input "text"
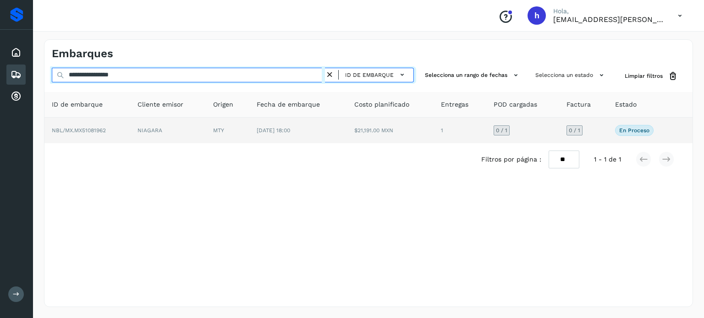
type input "**********"
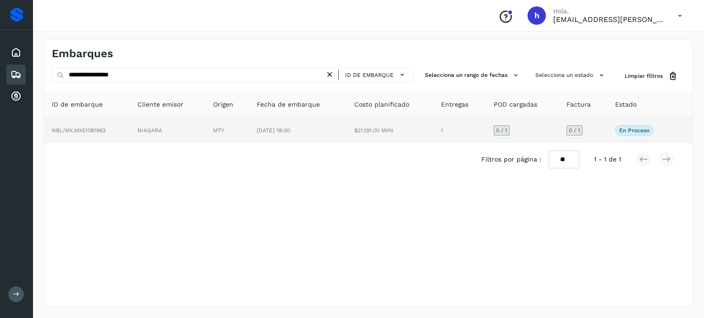
click at [105, 131] on span "NBL/MX.MX51081962" at bounding box center [79, 130] width 54 height 6
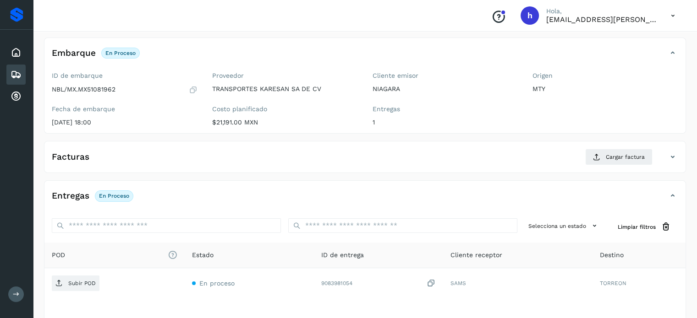
scroll to position [49, 0]
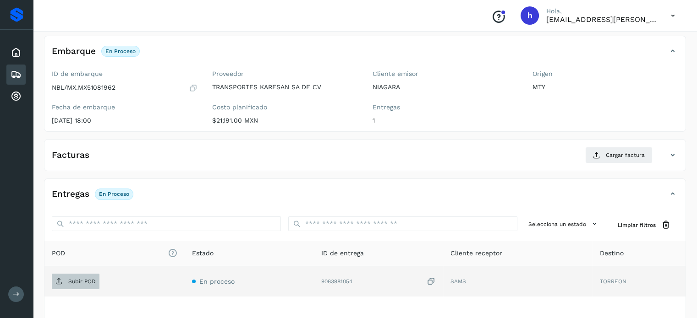
click at [88, 279] on p "Subir POD" at bounding box center [81, 282] width 27 height 6
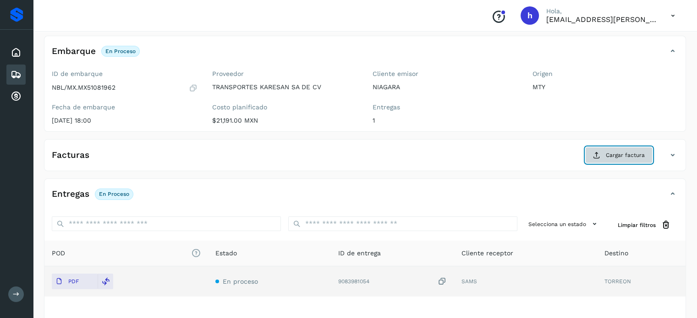
click at [624, 157] on span "Cargar factura" at bounding box center [625, 155] width 39 height 8
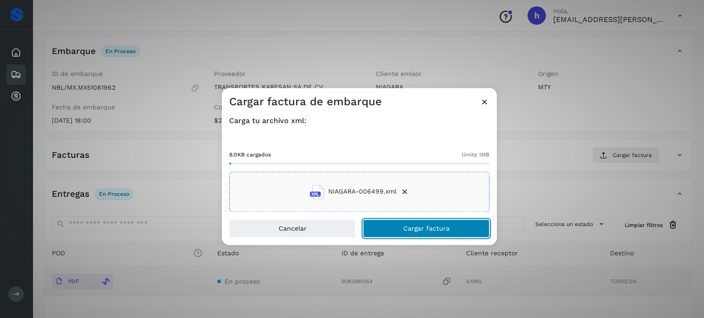
click at [461, 226] on button "Cargar factura" at bounding box center [426, 229] width 126 height 18
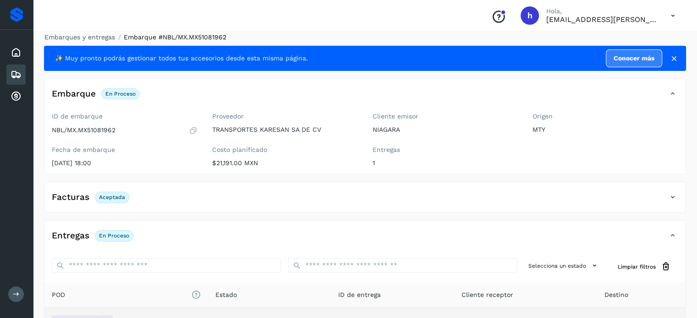
scroll to position [0, 0]
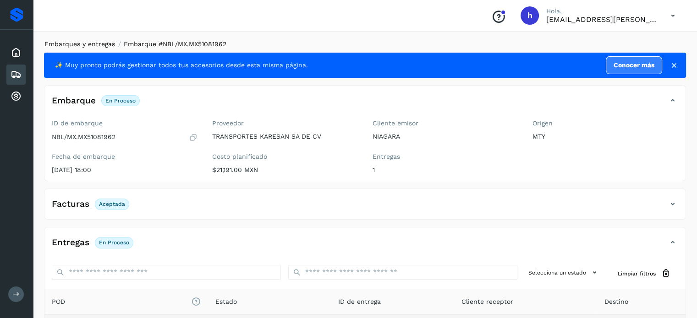
click at [83, 45] on link "Embarques y entregas" at bounding box center [79, 43] width 71 height 7
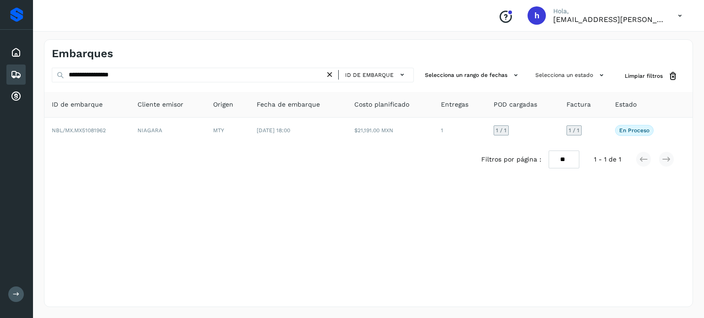
click at [333, 76] on icon at bounding box center [330, 75] width 10 height 10
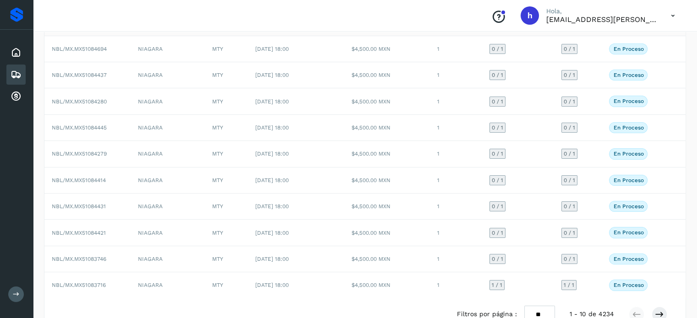
scroll to position [103, 0]
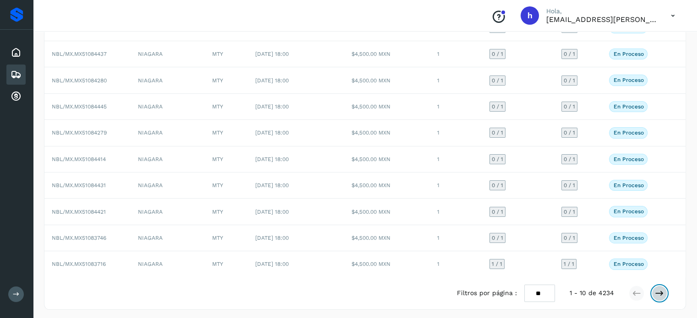
click at [661, 289] on icon at bounding box center [659, 293] width 9 height 9
click at [660, 291] on icon at bounding box center [659, 293] width 9 height 9
click at [655, 286] on button at bounding box center [660, 294] width 16 height 16
click at [655, 291] on icon at bounding box center [659, 293] width 9 height 9
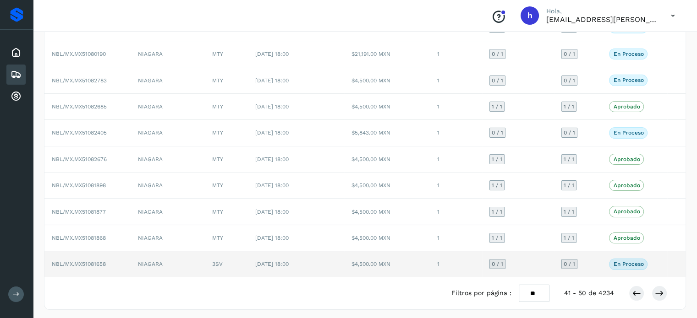
click at [632, 261] on p "En proceso" at bounding box center [628, 264] width 30 height 6
click at [621, 263] on p "En proceso" at bounding box center [628, 264] width 30 height 6
click at [431, 262] on td "1" at bounding box center [456, 265] width 52 height 26
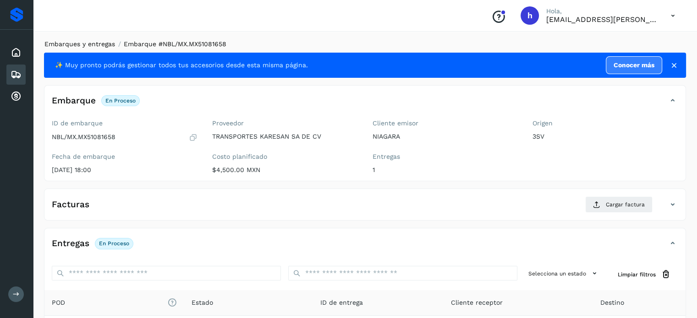
click at [75, 46] on link "Embarques y entregas" at bounding box center [79, 43] width 71 height 7
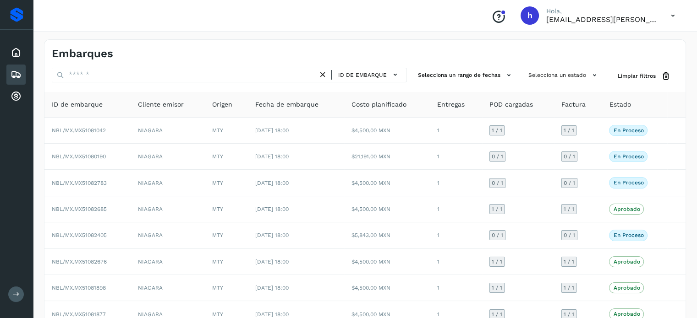
scroll to position [103, 0]
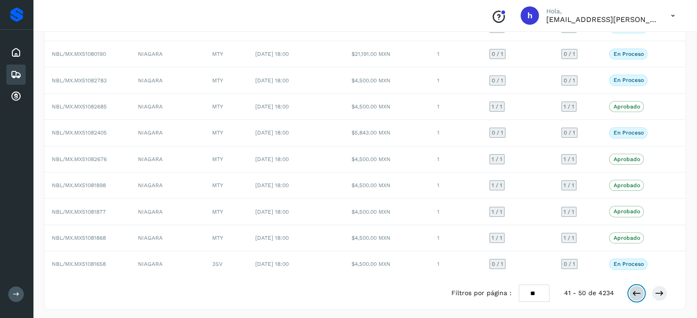
click at [636, 289] on icon at bounding box center [636, 293] width 9 height 9
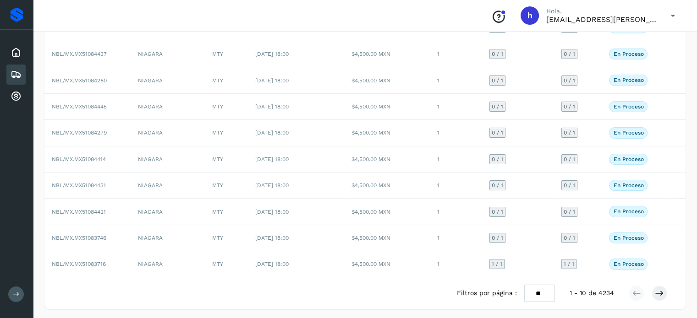
scroll to position [0, 0]
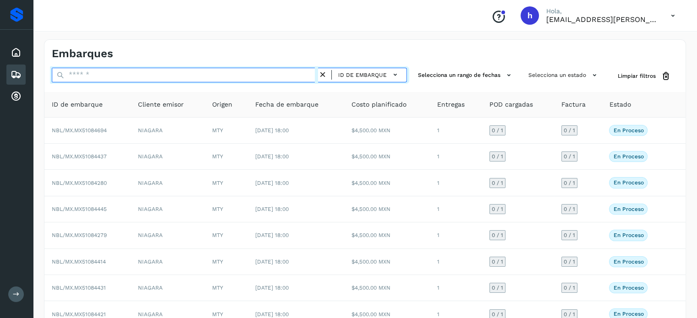
click at [257, 70] on input "text" at bounding box center [185, 75] width 266 height 15
paste input "**********"
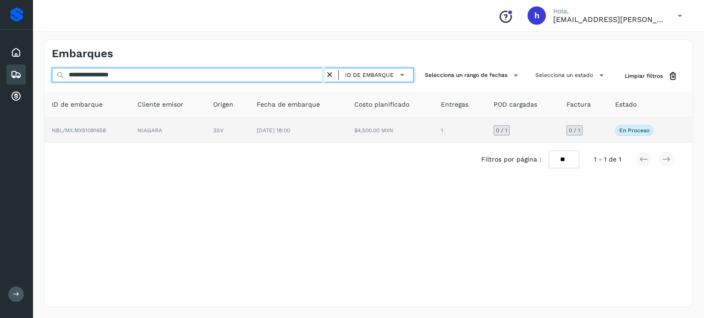
type input "**********"
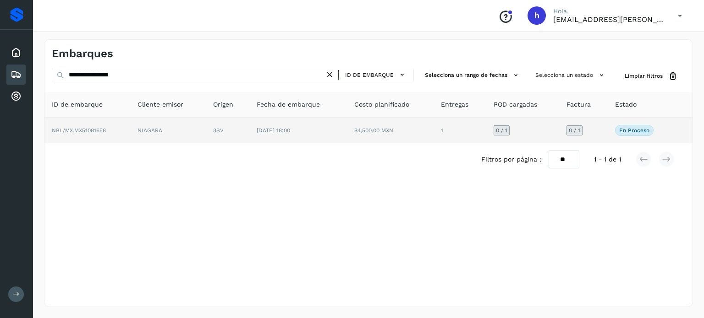
click at [121, 132] on td "NBL/MX.MX51081658" at bounding box center [87, 131] width 86 height 26
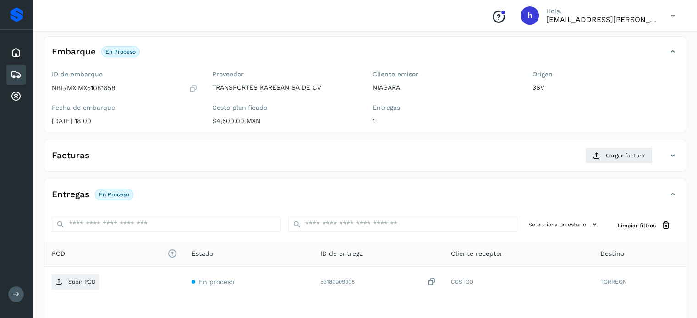
scroll to position [50, 0]
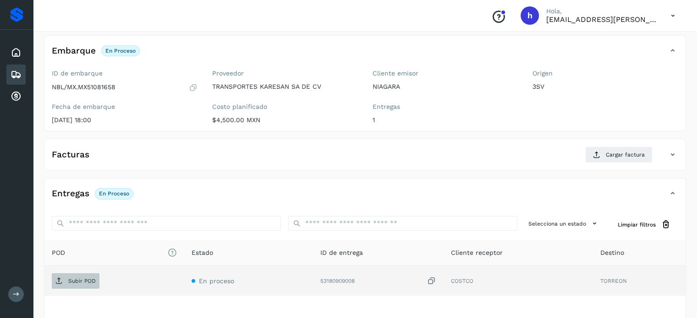
click at [88, 276] on span "Subir POD" at bounding box center [76, 281] width 48 height 15
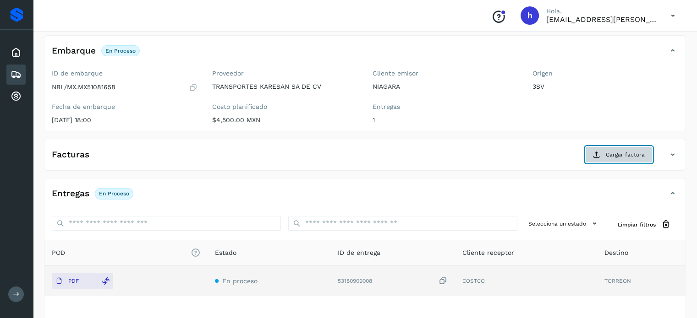
click at [608, 154] on span "Cargar factura" at bounding box center [625, 155] width 39 height 8
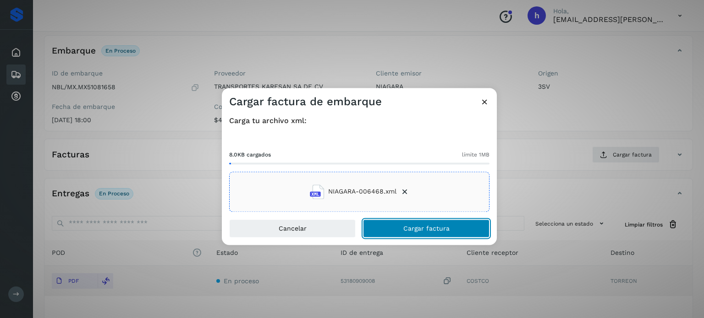
click at [462, 224] on button "Cargar factura" at bounding box center [426, 229] width 126 height 18
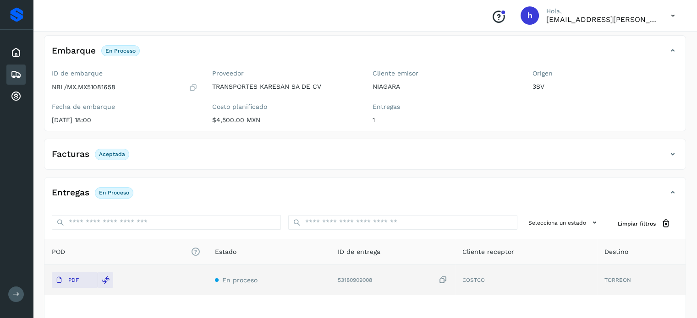
scroll to position [0, 0]
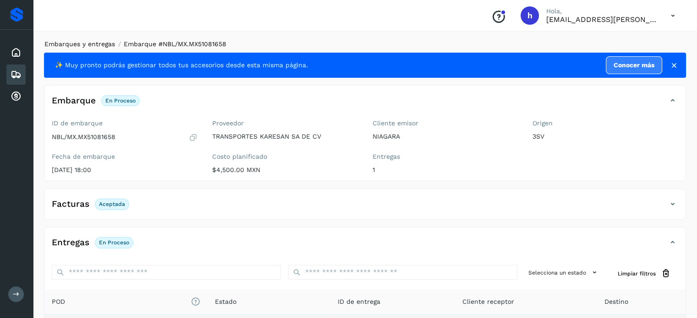
click at [97, 47] on link "Embarques y entregas" at bounding box center [79, 43] width 71 height 7
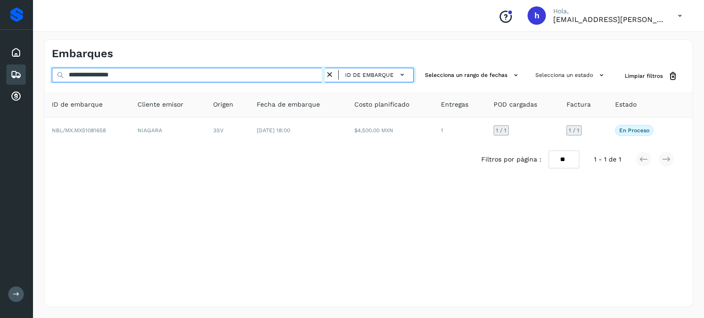
drag, startPoint x: 169, startPoint y: 76, endPoint x: 0, endPoint y: 89, distance: 169.6
click at [0, 89] on div "**********" at bounding box center [352, 159] width 704 height 318
paste input "text"
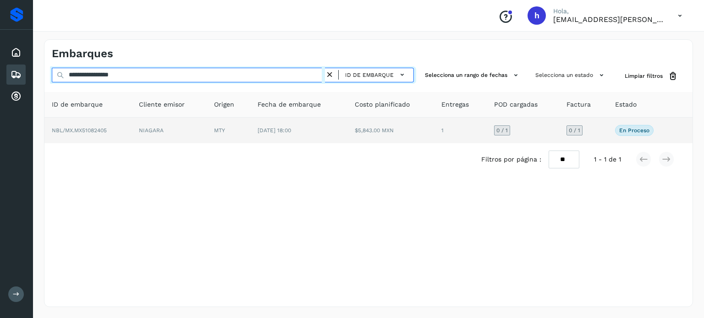
type input "**********"
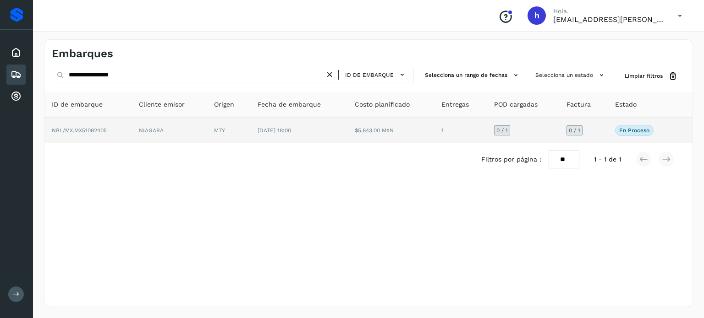
click at [98, 126] on td "NBL/MX.MX51082405" at bounding box center [87, 131] width 87 height 26
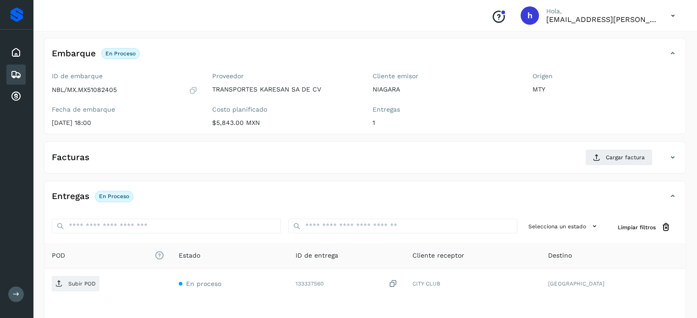
scroll to position [50, 0]
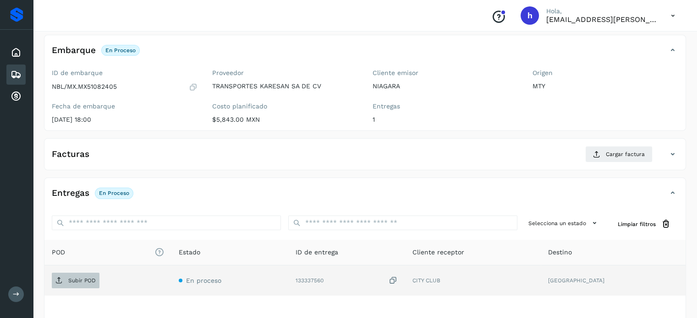
click at [90, 282] on p "Subir POD" at bounding box center [81, 281] width 27 height 6
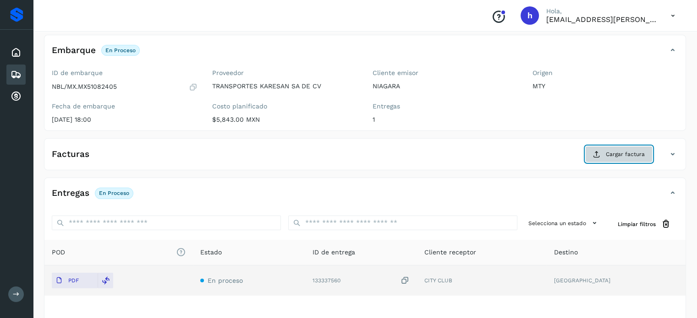
click at [612, 148] on button "Cargar factura" at bounding box center [618, 154] width 67 height 16
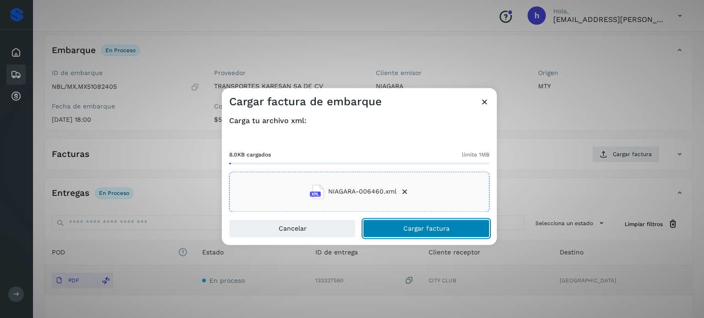
click at [443, 225] on span "Cargar factura" at bounding box center [426, 228] width 46 height 6
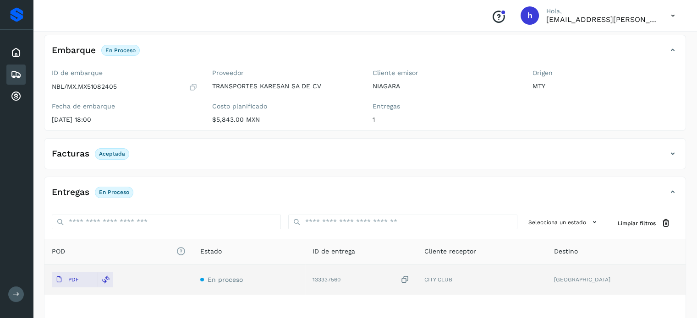
scroll to position [0, 0]
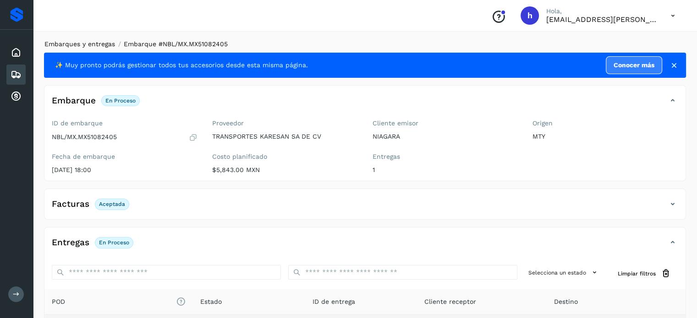
click at [85, 40] on link "Embarques y entregas" at bounding box center [79, 43] width 71 height 7
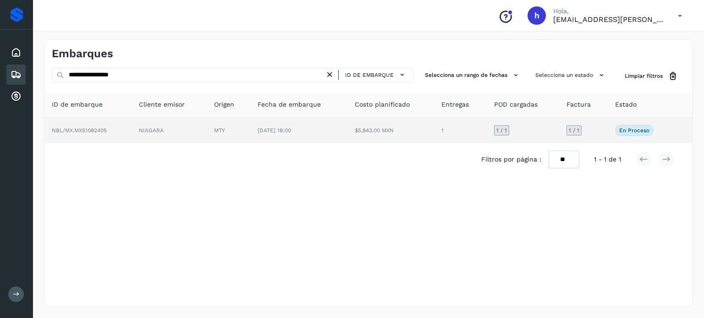
click at [218, 131] on td "MTY" at bounding box center [229, 131] width 44 height 26
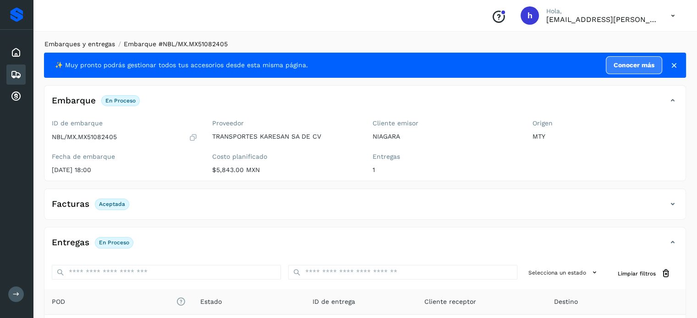
click at [74, 44] on link "Embarques y entregas" at bounding box center [79, 43] width 71 height 7
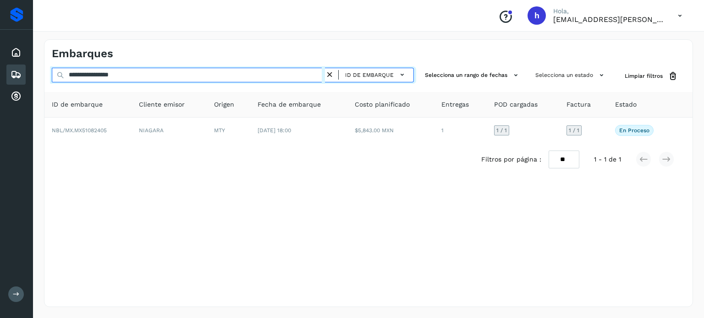
drag, startPoint x: 192, startPoint y: 73, endPoint x: 0, endPoint y: 87, distance: 193.0
click at [0, 87] on div "**********" at bounding box center [352, 159] width 704 height 318
paste input "text"
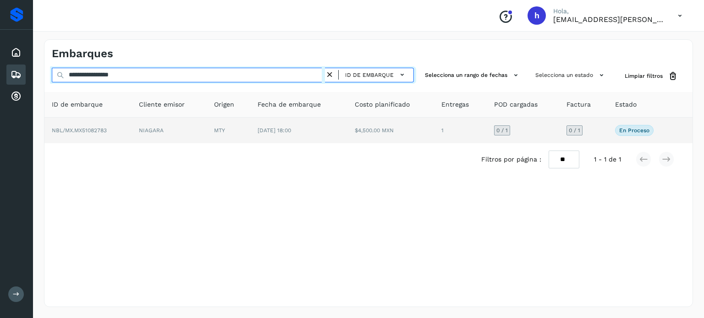
type input "**********"
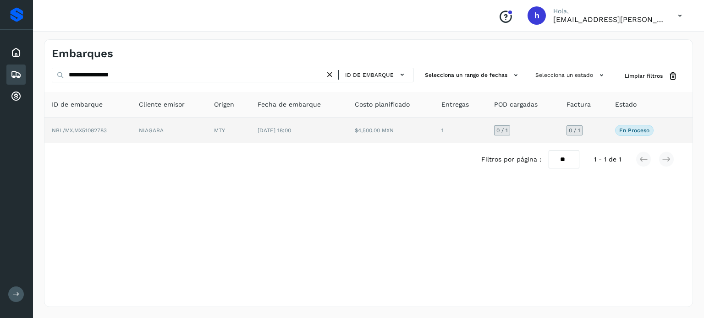
click at [115, 135] on td "NBL/MX.MX51082783" at bounding box center [87, 131] width 87 height 26
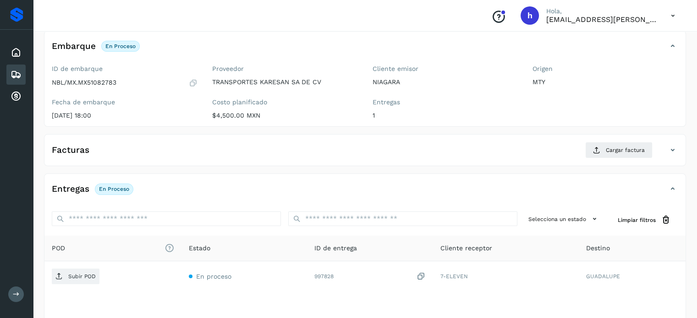
scroll to position [55, 0]
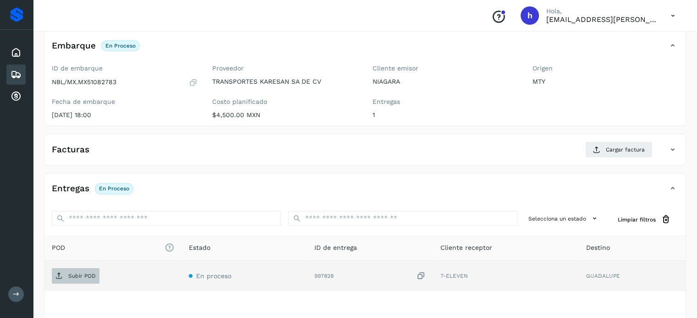
click at [77, 269] on span "Subir POD" at bounding box center [76, 276] width 48 height 15
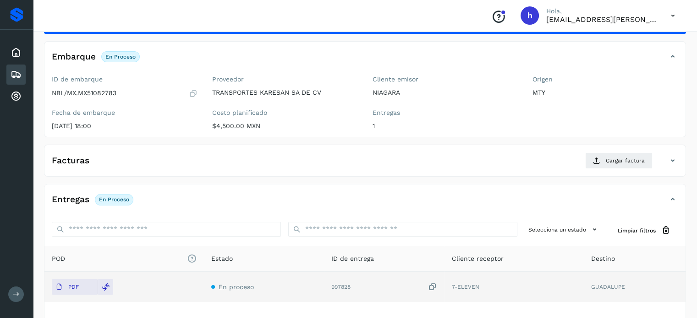
scroll to position [0, 0]
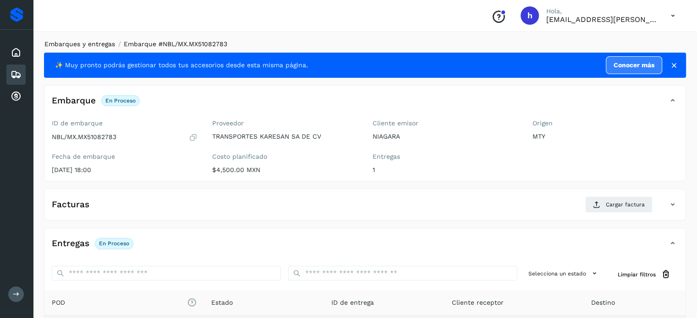
click at [103, 41] on link "Embarques y entregas" at bounding box center [79, 43] width 71 height 7
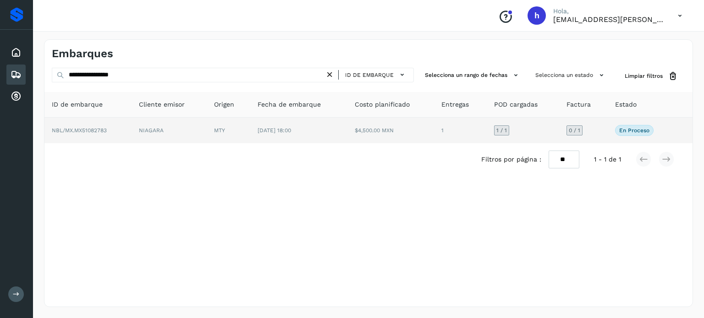
click at [484, 128] on td "1" at bounding box center [460, 131] width 53 height 26
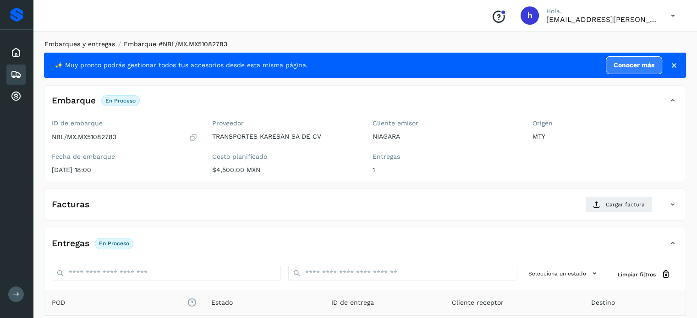
click at [71, 43] on link "Embarques y entregas" at bounding box center [79, 43] width 71 height 7
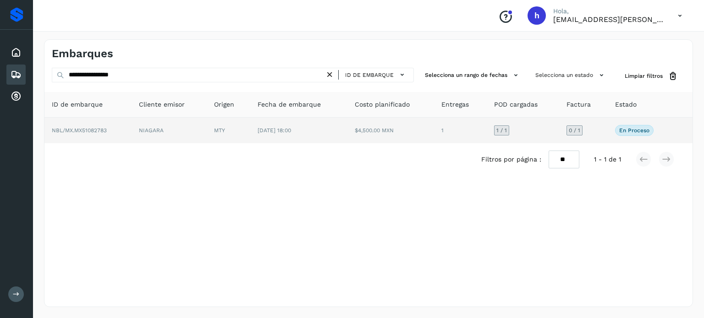
click at [312, 129] on td "[DATE] 18:00" at bounding box center [298, 131] width 97 height 26
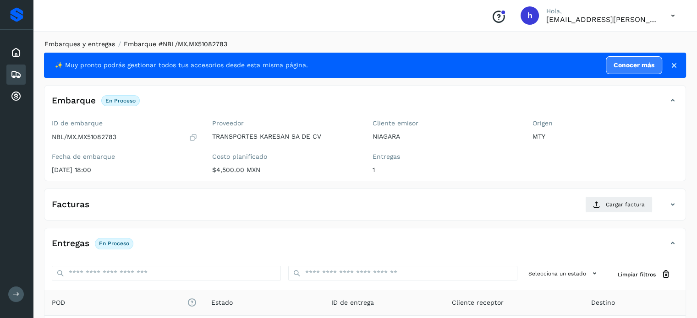
click at [68, 41] on link "Embarques y entregas" at bounding box center [79, 43] width 71 height 7
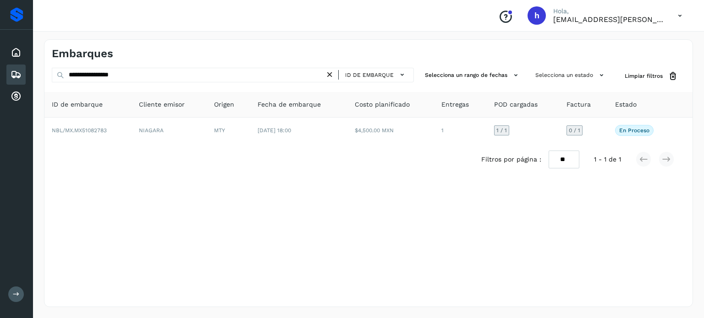
click at [326, 49] on div "Embarques" at bounding box center [210, 53] width 317 height 13
